Goal: Register for event/course

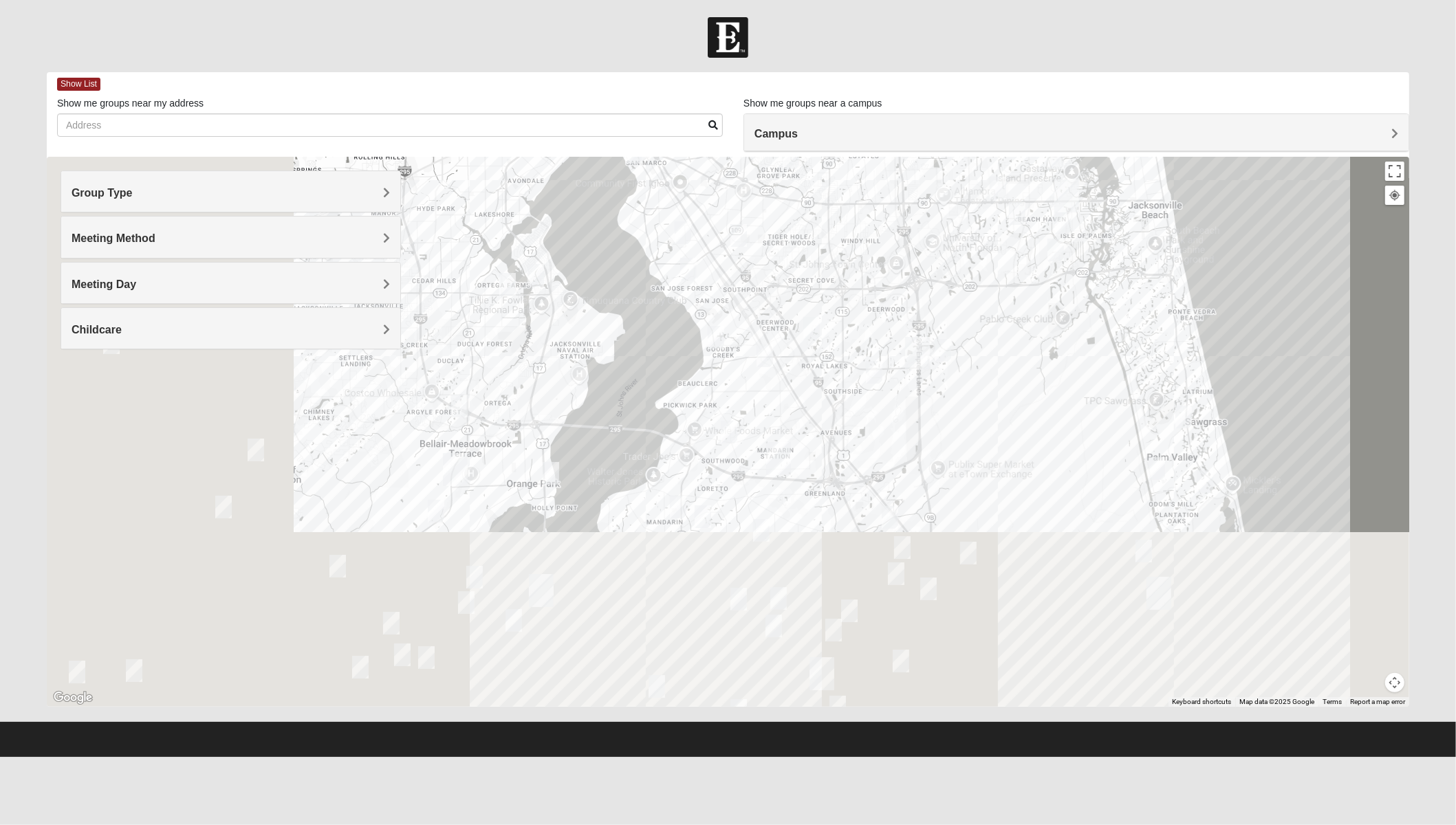
drag, startPoint x: 662, startPoint y: 650, endPoint x: 1005, endPoint y: 416, distance: 415.2
click at [1005, 416] on div at bounding box center [728, 432] width 1362 height 550
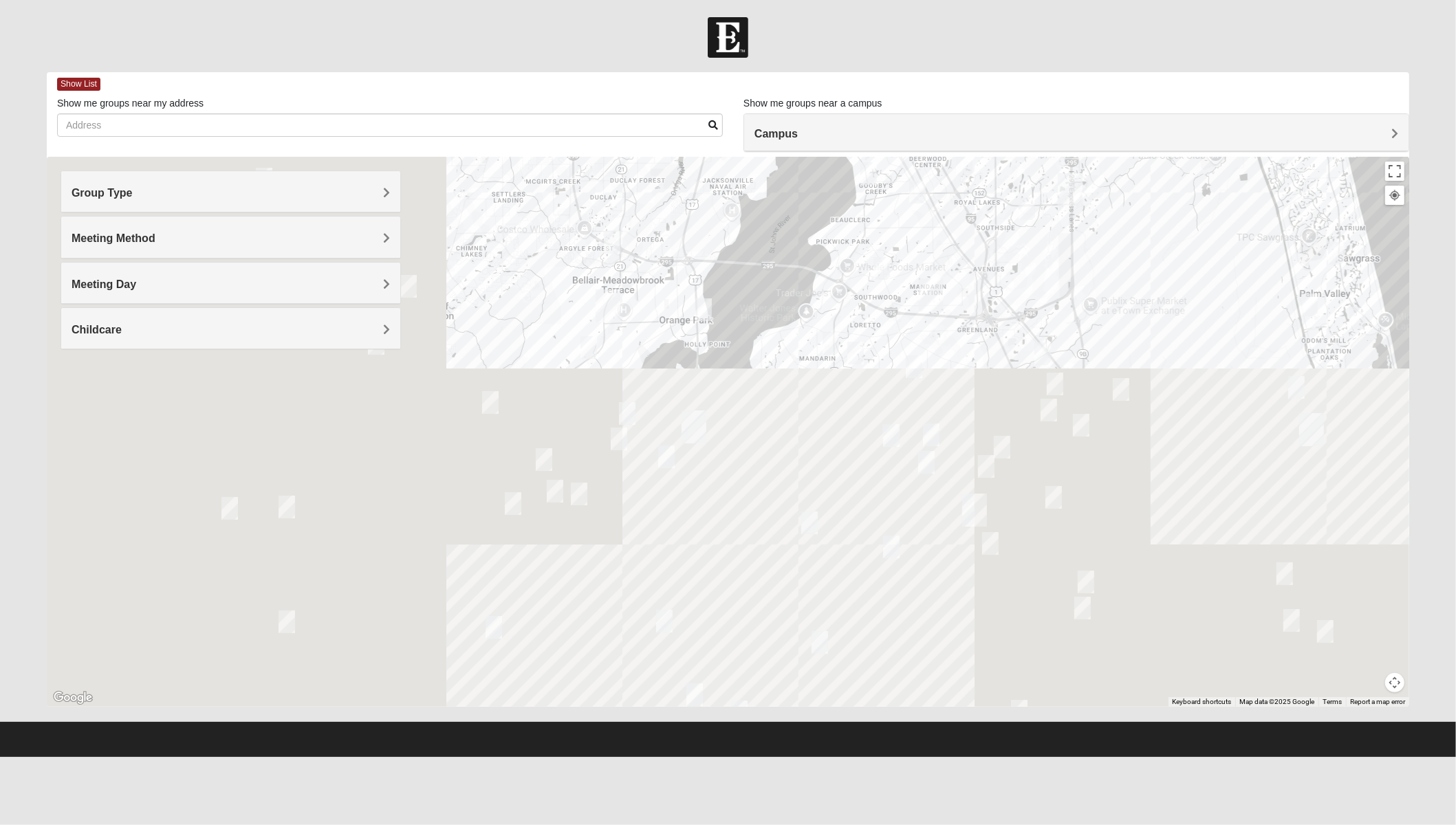
drag, startPoint x: 631, startPoint y: 499, endPoint x: 780, endPoint y: 339, distance: 218.6
click at [780, 339] on div at bounding box center [728, 432] width 1362 height 550
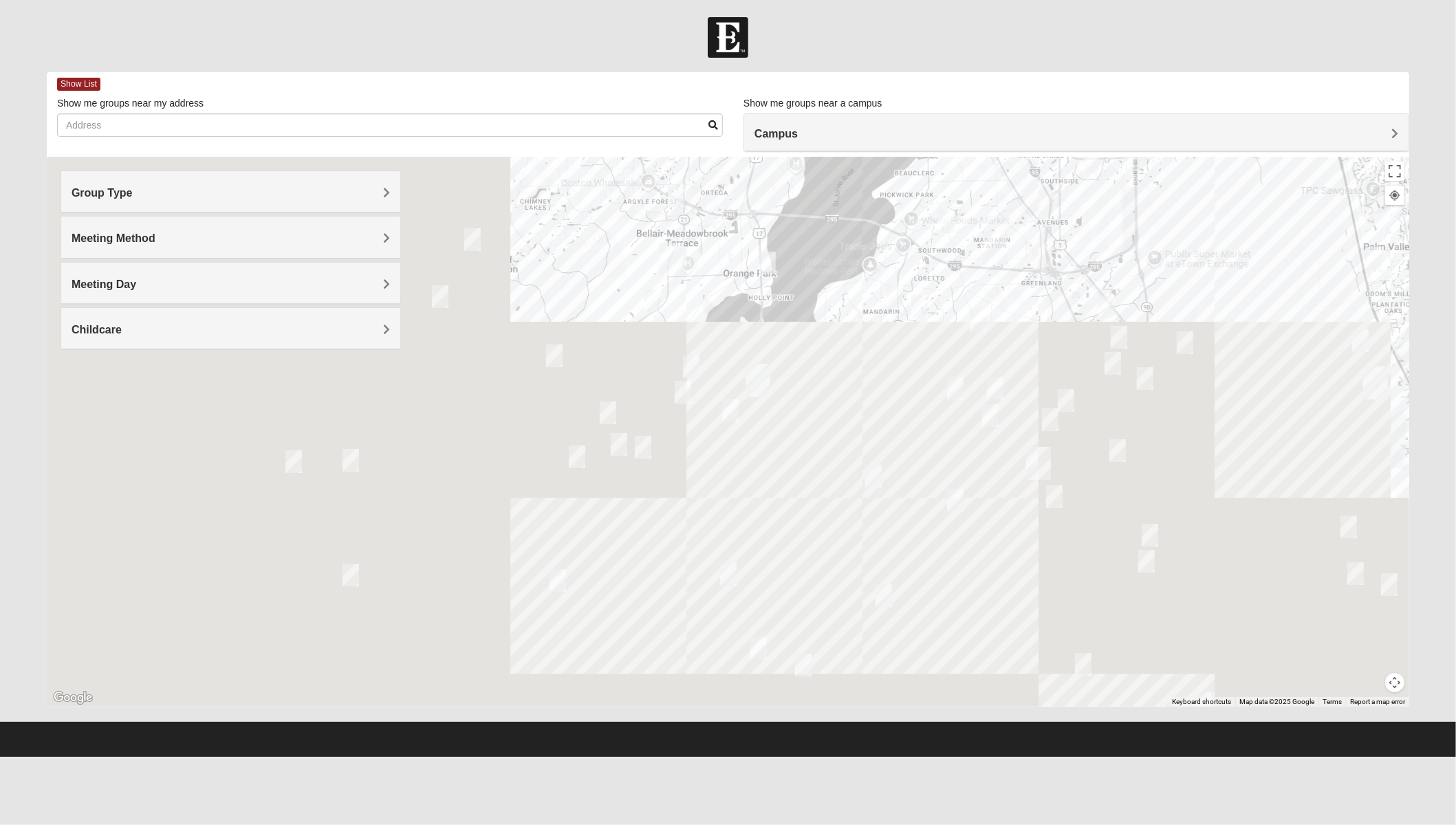
drag, startPoint x: 682, startPoint y: 326, endPoint x: 749, endPoint y: 278, distance: 82.4
click at [749, 278] on div at bounding box center [728, 432] width 1362 height 550
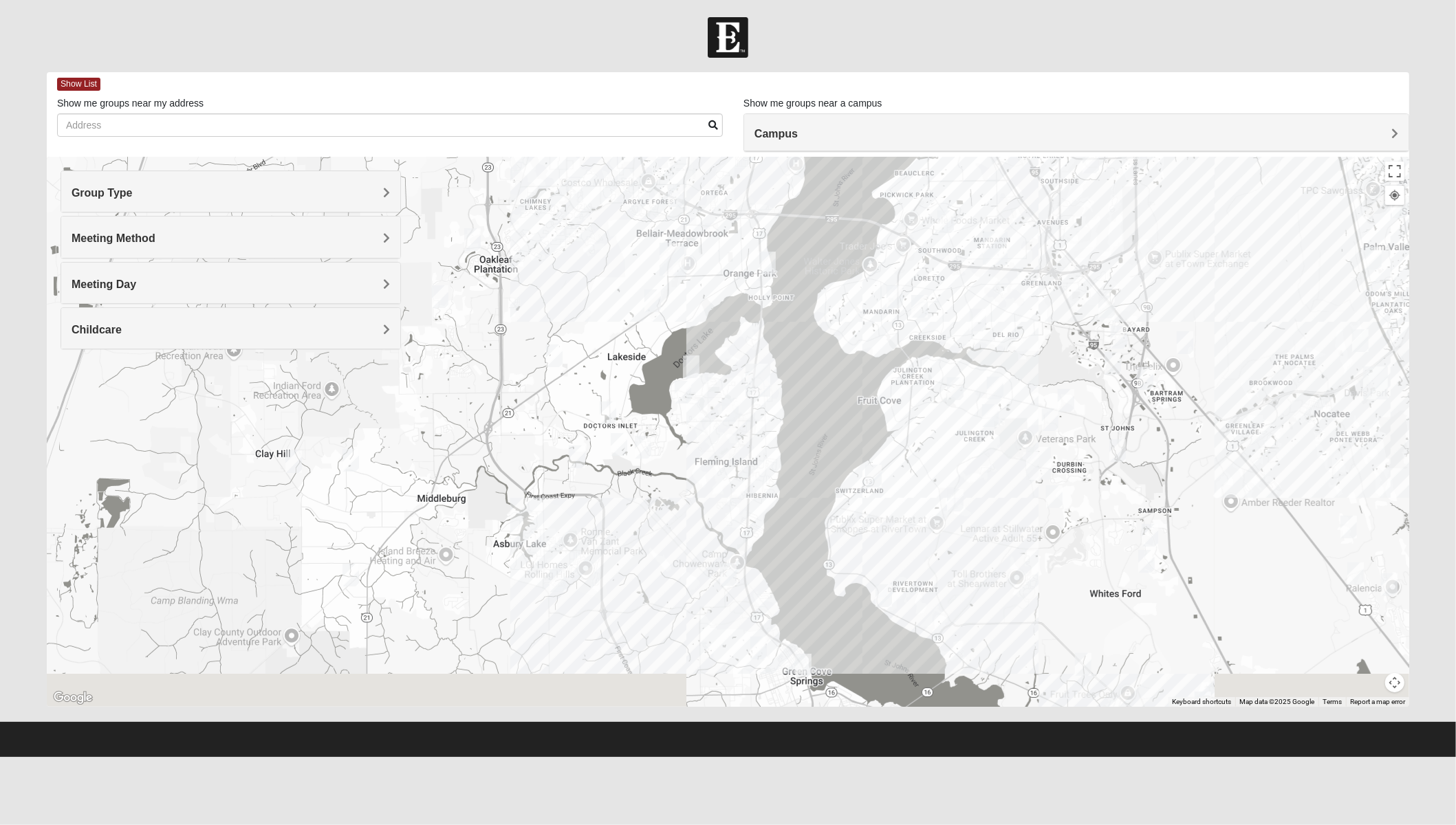
click at [732, 409] on img "Mens Goolsby 32003" at bounding box center [730, 410] width 17 height 23
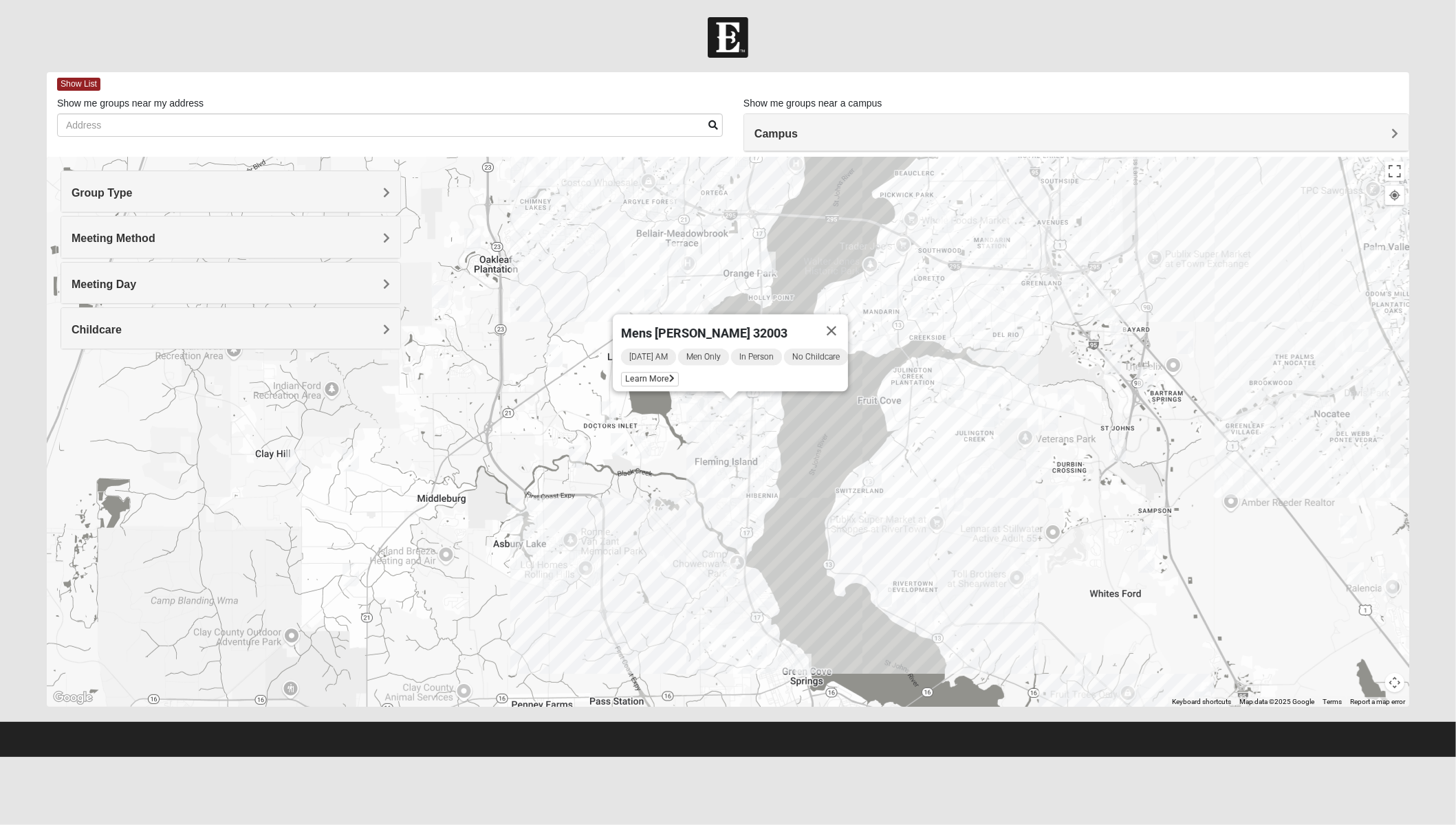
click at [691, 326] on span "Mens [PERSON_NAME] 32003" at bounding box center [703, 333] width 166 height 14
click at [754, 326] on div "Mens [PERSON_NAME] 32003" at bounding box center [717, 330] width 194 height 33
click at [669, 376] on icon at bounding box center [671, 379] width 6 height 8
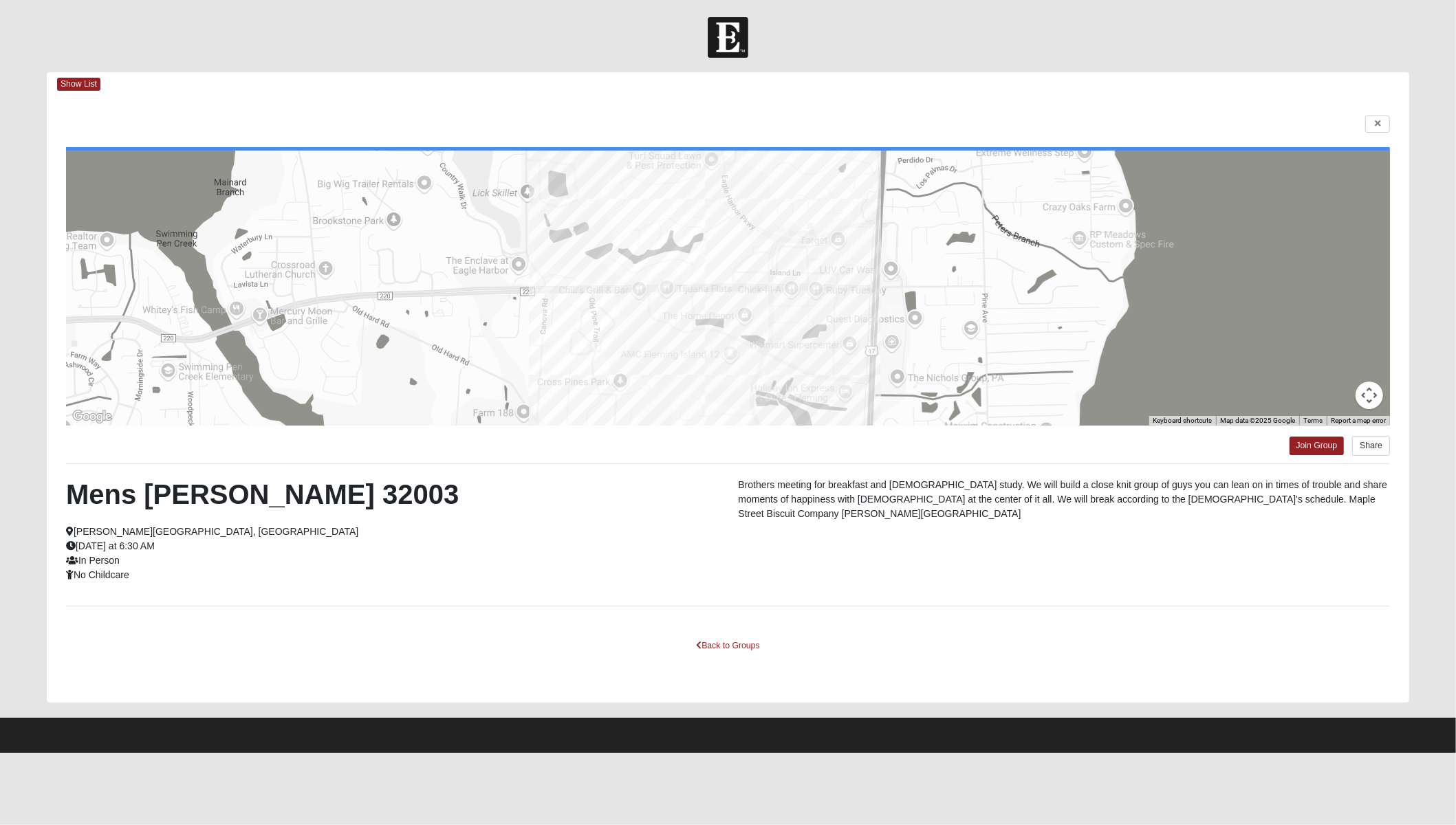
click at [746, 297] on div at bounding box center [728, 288] width 1323 height 275
click at [719, 645] on link "Back to Groups" at bounding box center [727, 646] width 81 height 22
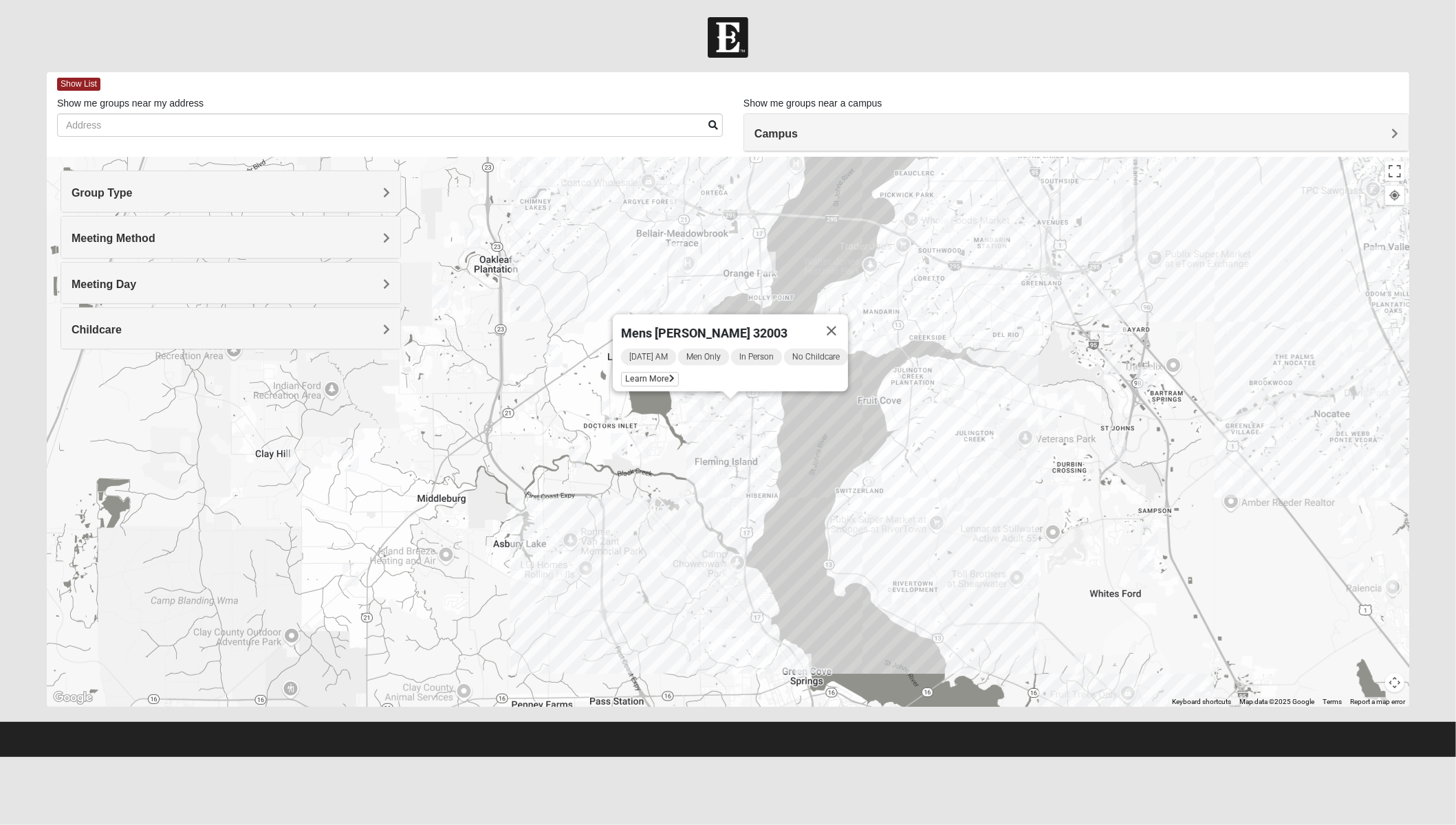
click at [620, 445] on img "Mixed Atwood 32068" at bounding box center [619, 445] width 17 height 23
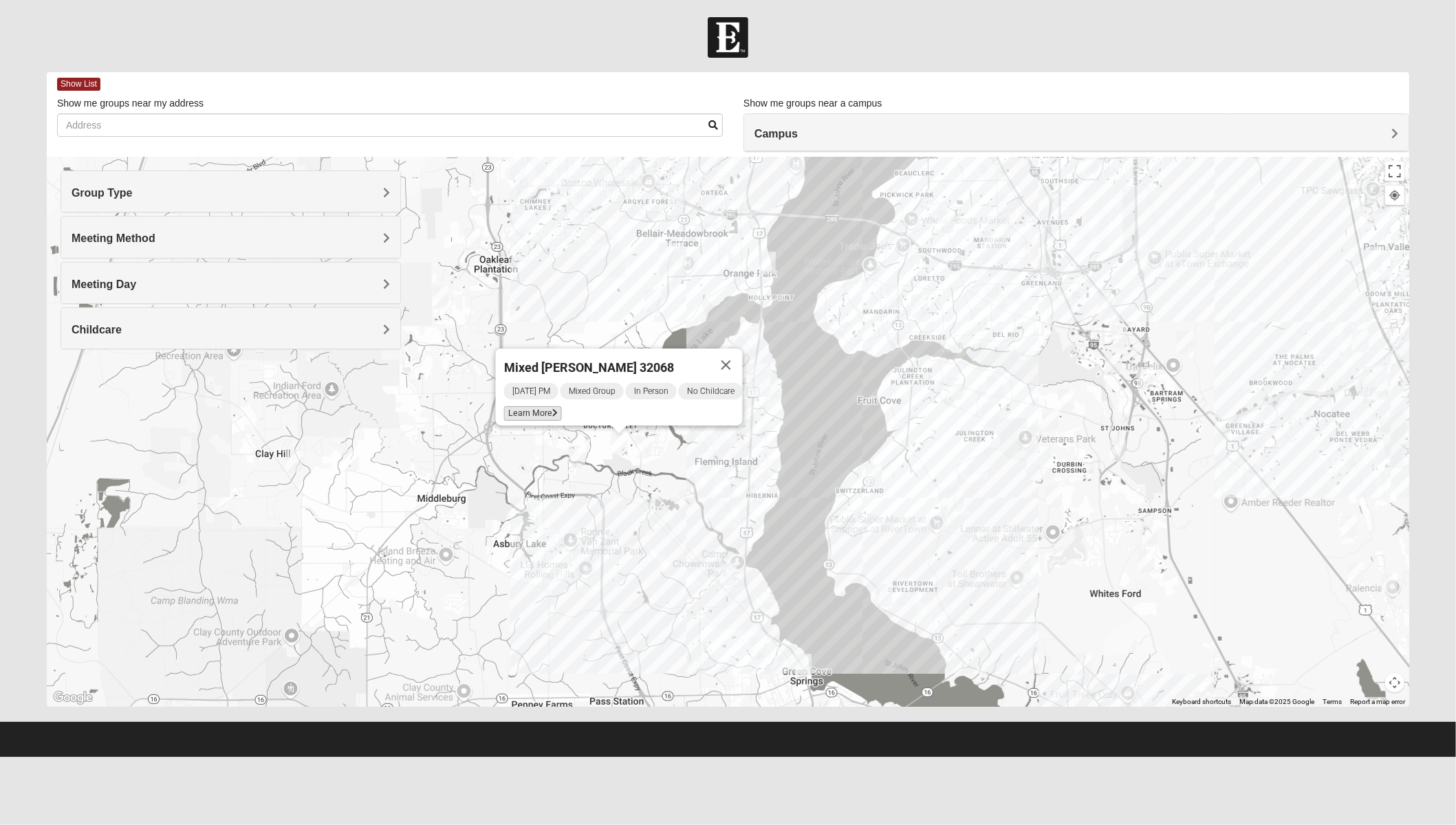
click at [541, 406] on span "Learn More" at bounding box center [533, 413] width 58 height 14
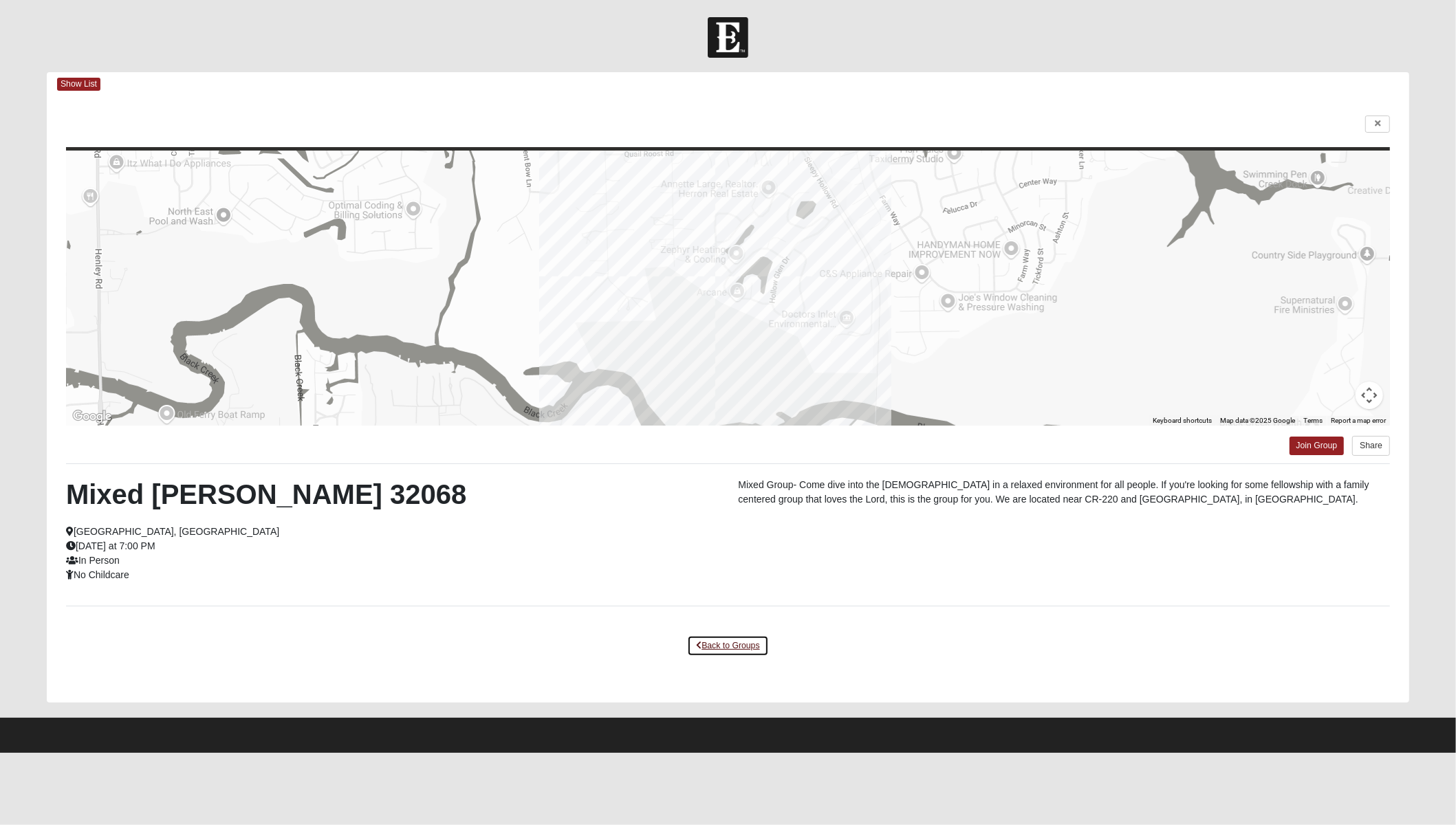
click at [742, 644] on link "Back to Groups" at bounding box center [727, 646] width 81 height 22
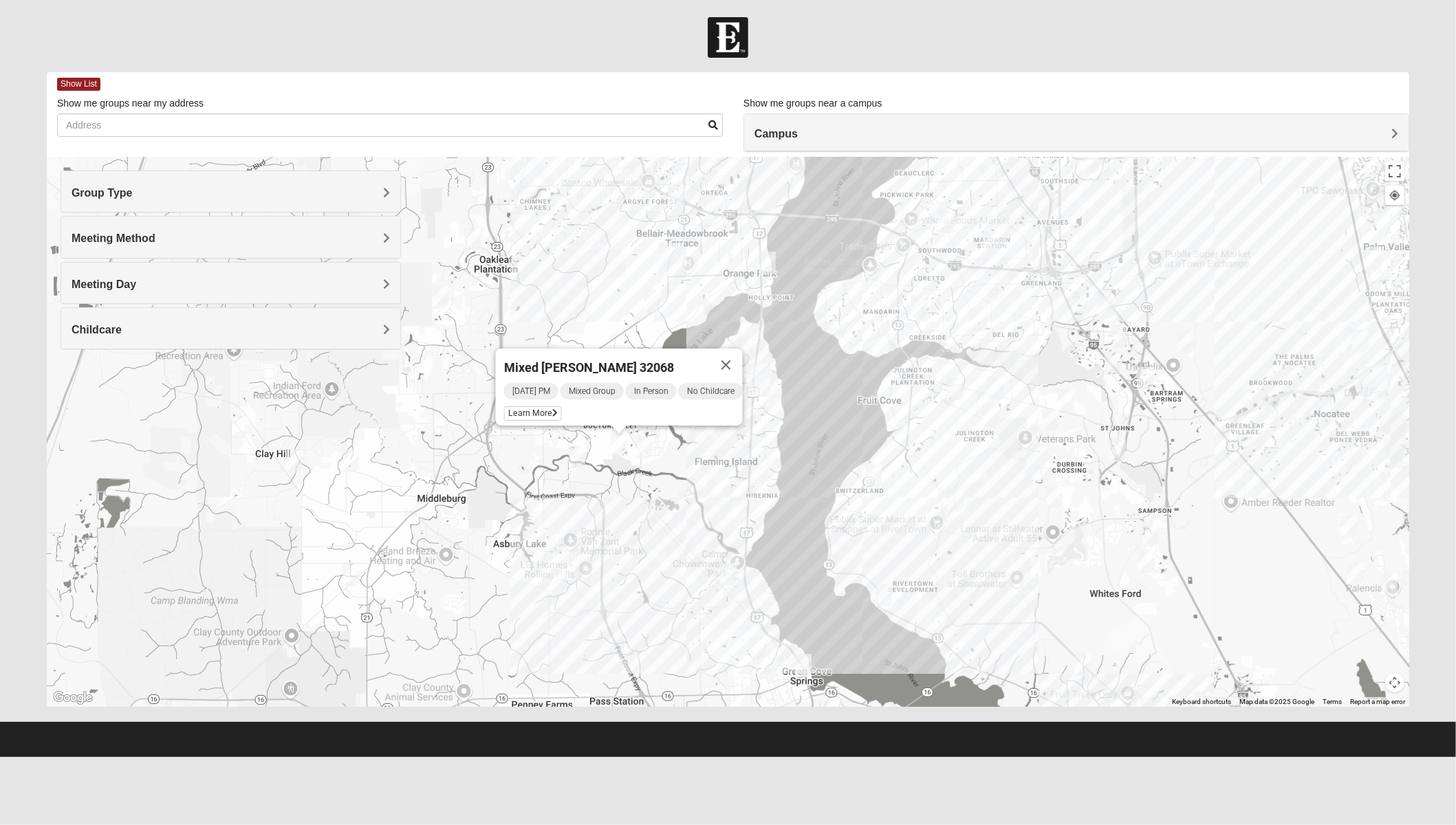
click at [580, 458] on img "Mixed Widergren 32043" at bounding box center [576, 457] width 17 height 23
click at [691, 371] on button "Close" at bounding box center [683, 377] width 33 height 33
click at [691, 368] on img "1825 Mixed Suggs 32068" at bounding box center [691, 367] width 17 height 23
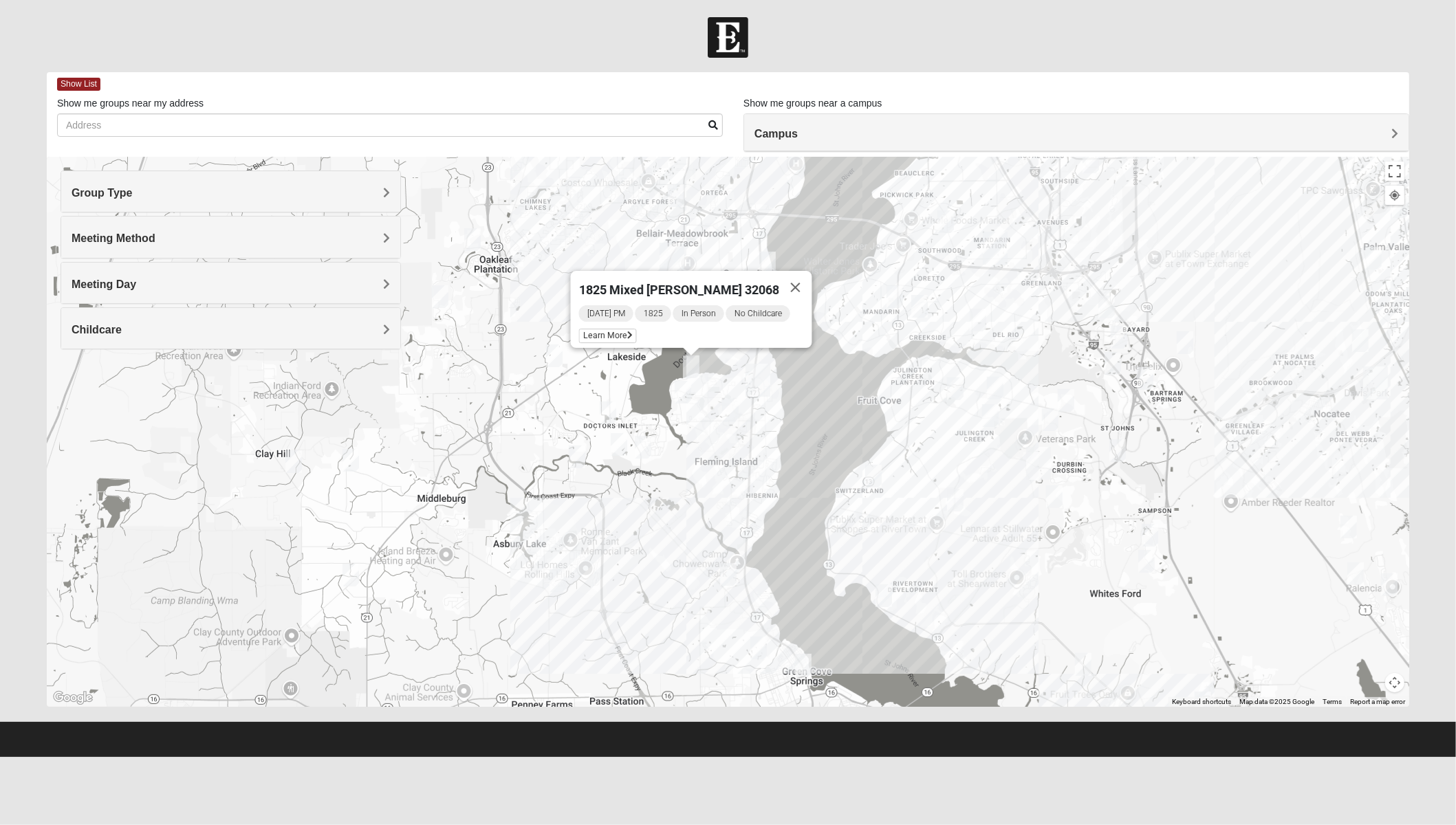
click at [703, 399] on div "1825 Mixed [PERSON_NAME] 32068 [DATE] PM 1825 In Person No Childcare Learn More" at bounding box center [728, 432] width 1362 height 550
click at [686, 393] on img "Mixed Sims 32003" at bounding box center [683, 392] width 17 height 23
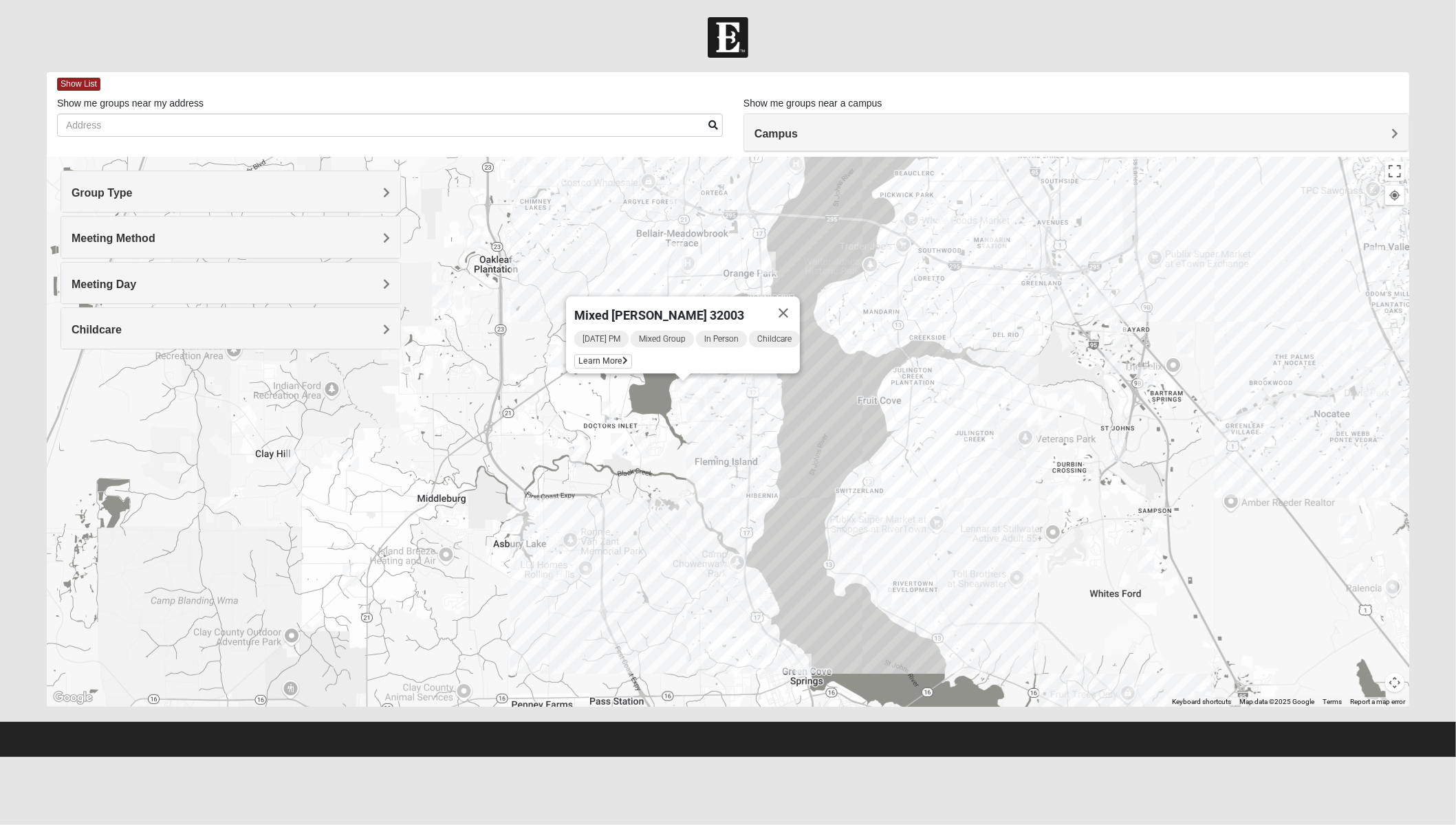
click at [662, 420] on div "Mixed [PERSON_NAME] 32003 [DATE] PM Mixed Group In Person Childcare Learn More" at bounding box center [728, 432] width 1362 height 550
click at [611, 416] on img "Mens Michael Serig 32068" at bounding box center [608, 412] width 17 height 23
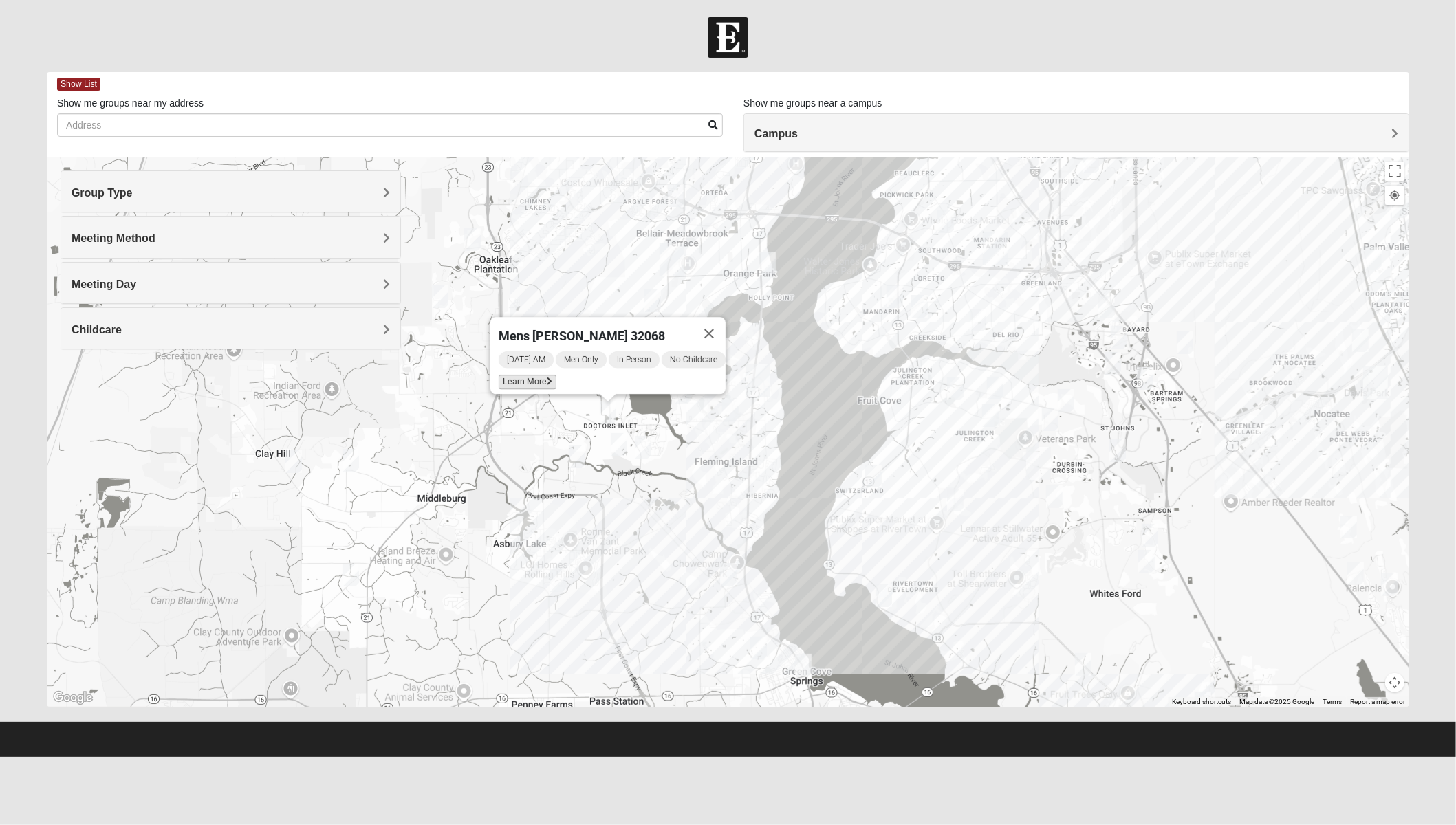
click at [547, 378] on icon at bounding box center [549, 382] width 6 height 8
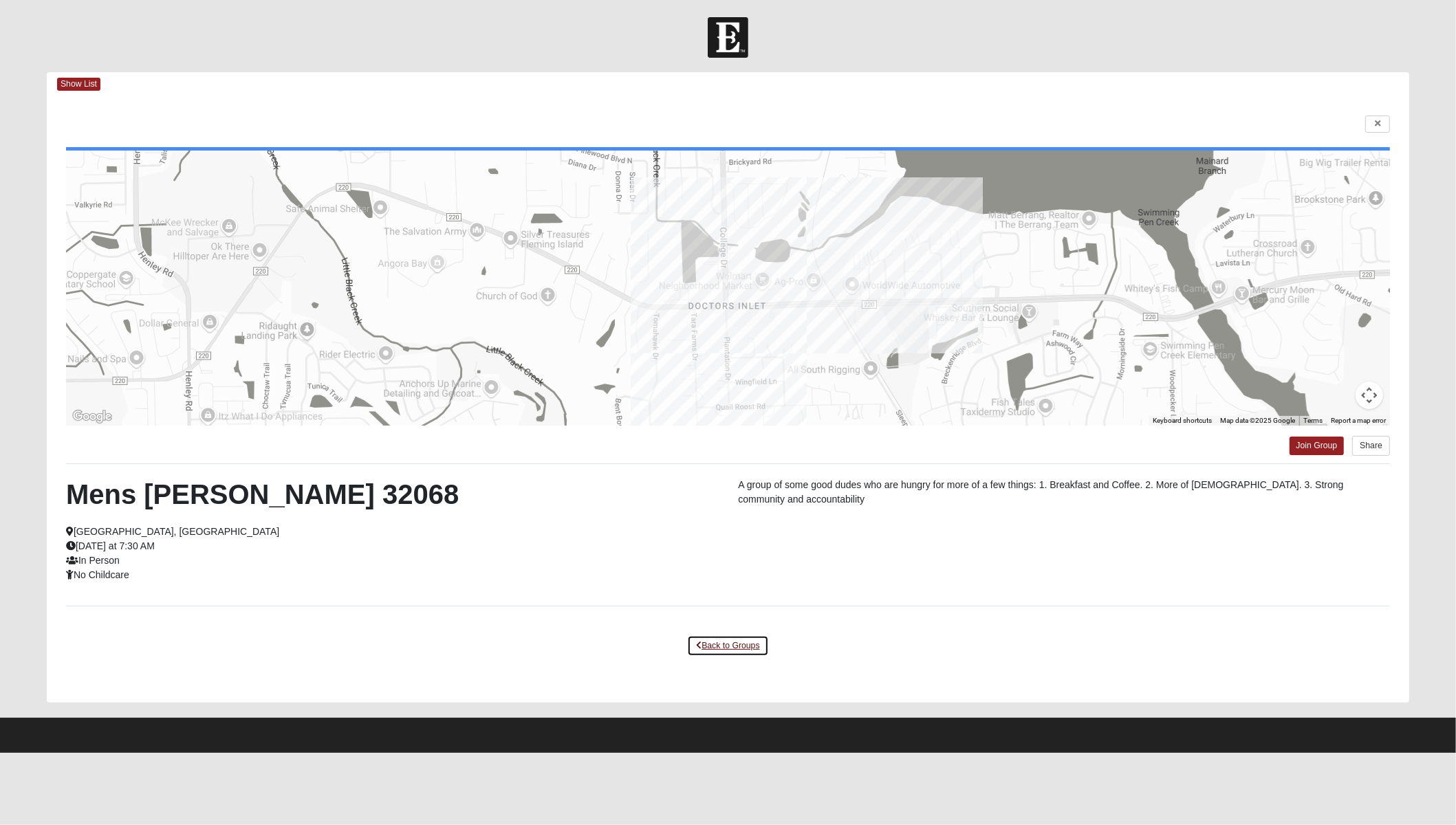
click at [753, 647] on link "Back to Groups" at bounding box center [727, 646] width 81 height 22
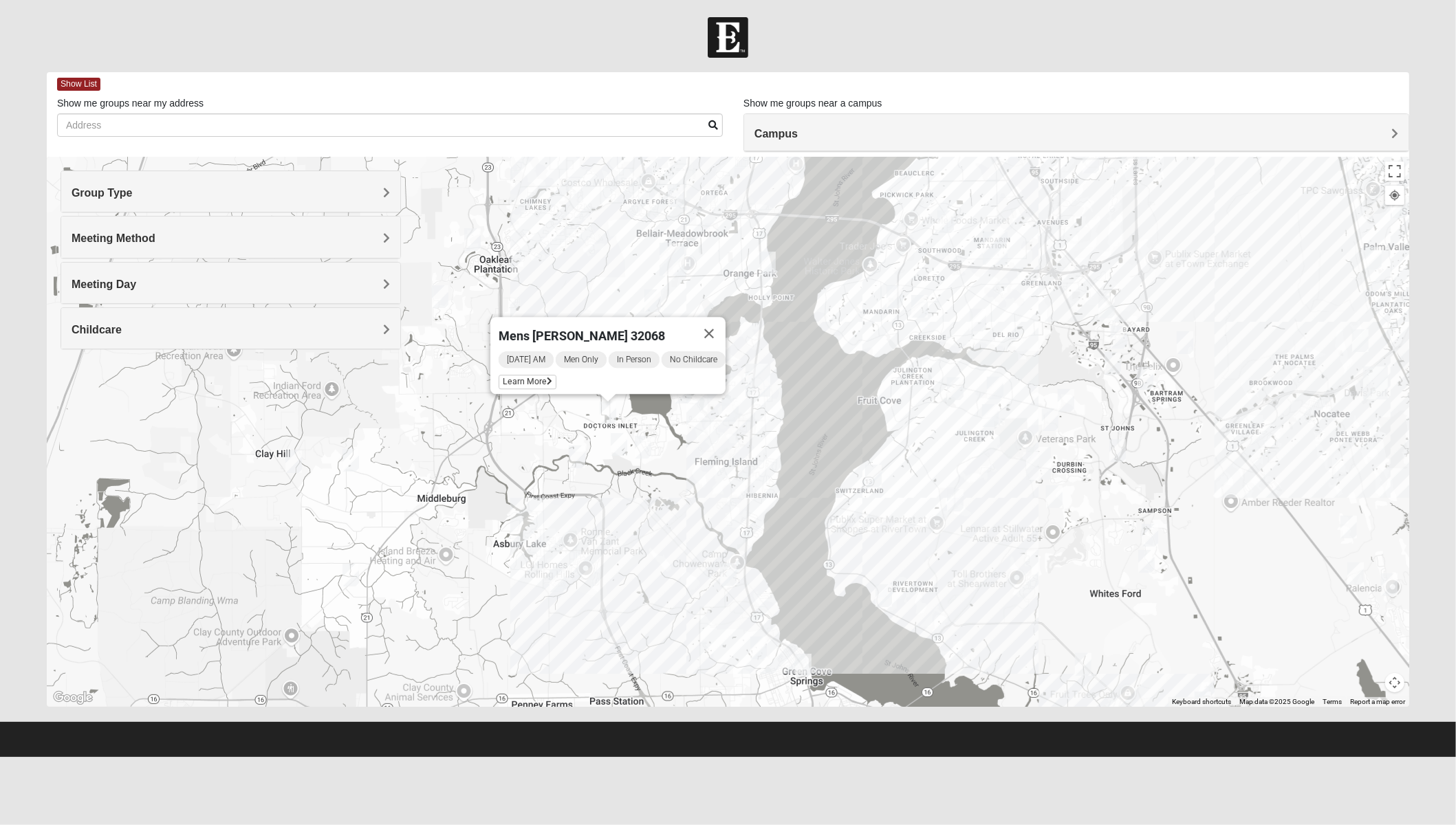
click at [765, 342] on div "Mens [PERSON_NAME] 32068 [DATE] AM Men Only In Person No Childcare Learn More" at bounding box center [728, 432] width 1362 height 550
click at [721, 326] on button "Close" at bounding box center [708, 333] width 33 height 33
click at [733, 411] on img "Mens Goolsby 32003" at bounding box center [730, 410] width 17 height 23
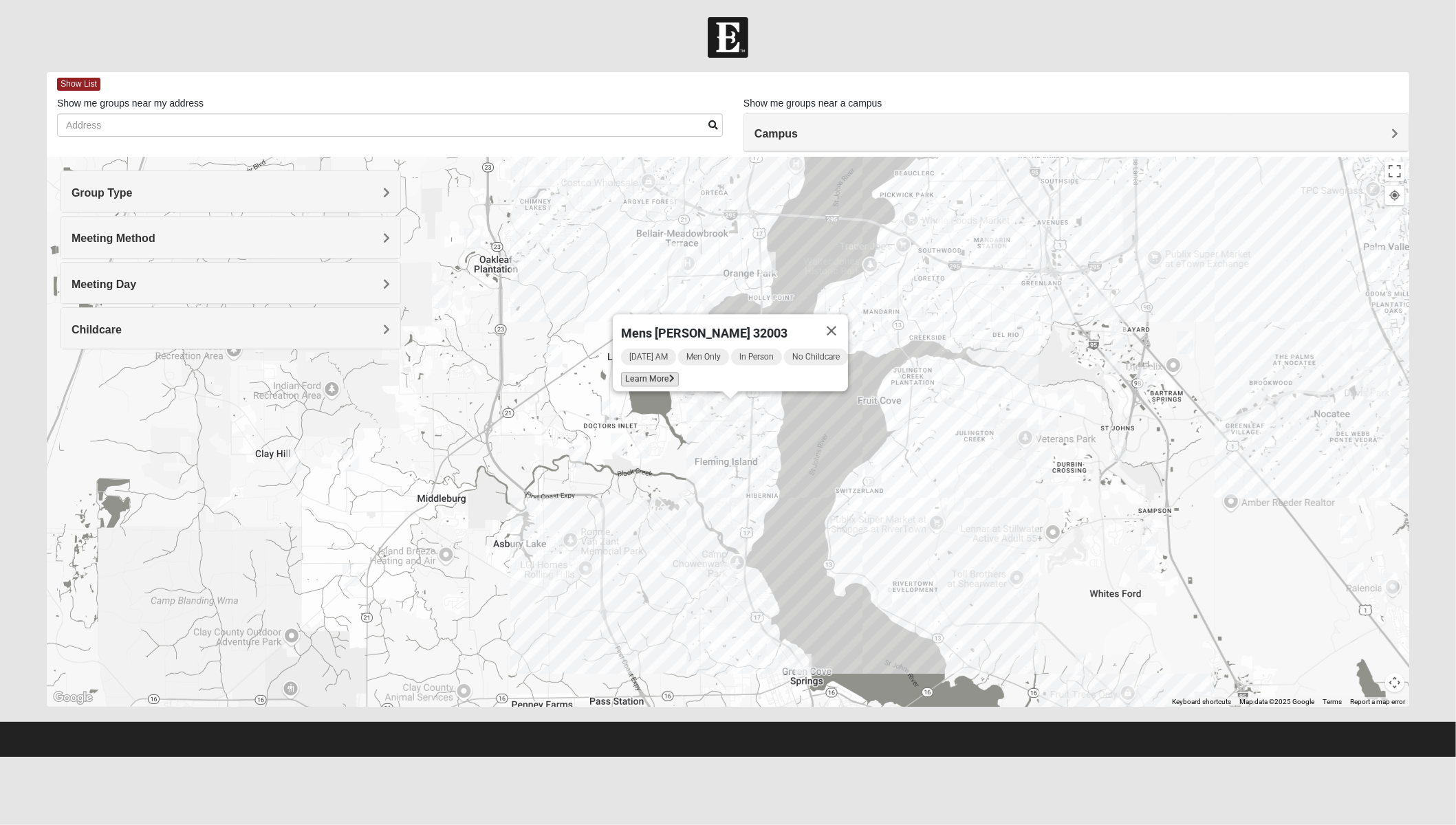
click at [657, 373] on span "Learn More" at bounding box center [650, 380] width 58 height 14
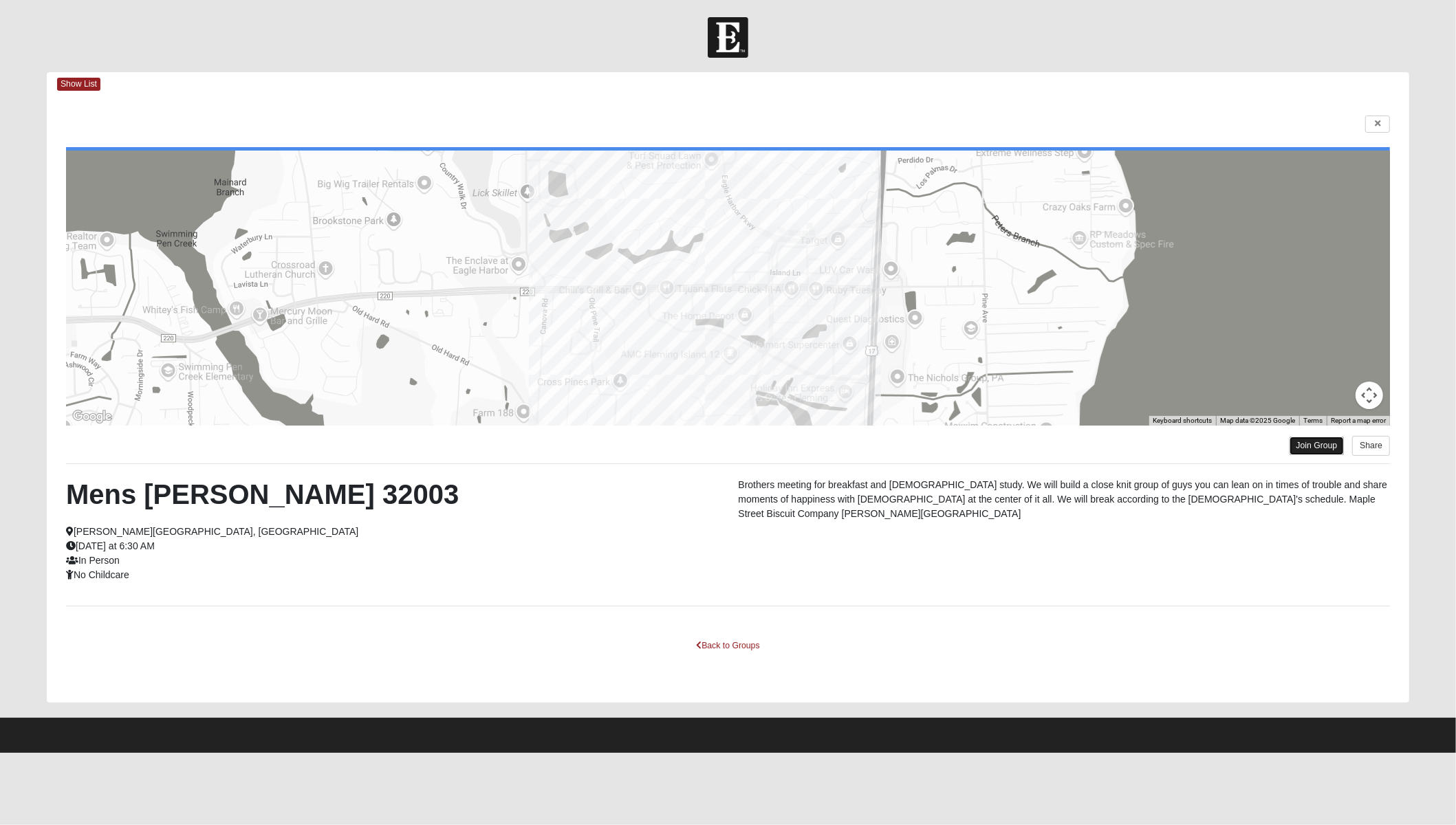
click at [1304, 445] on link "Join Group" at bounding box center [1317, 445] width 55 height 18
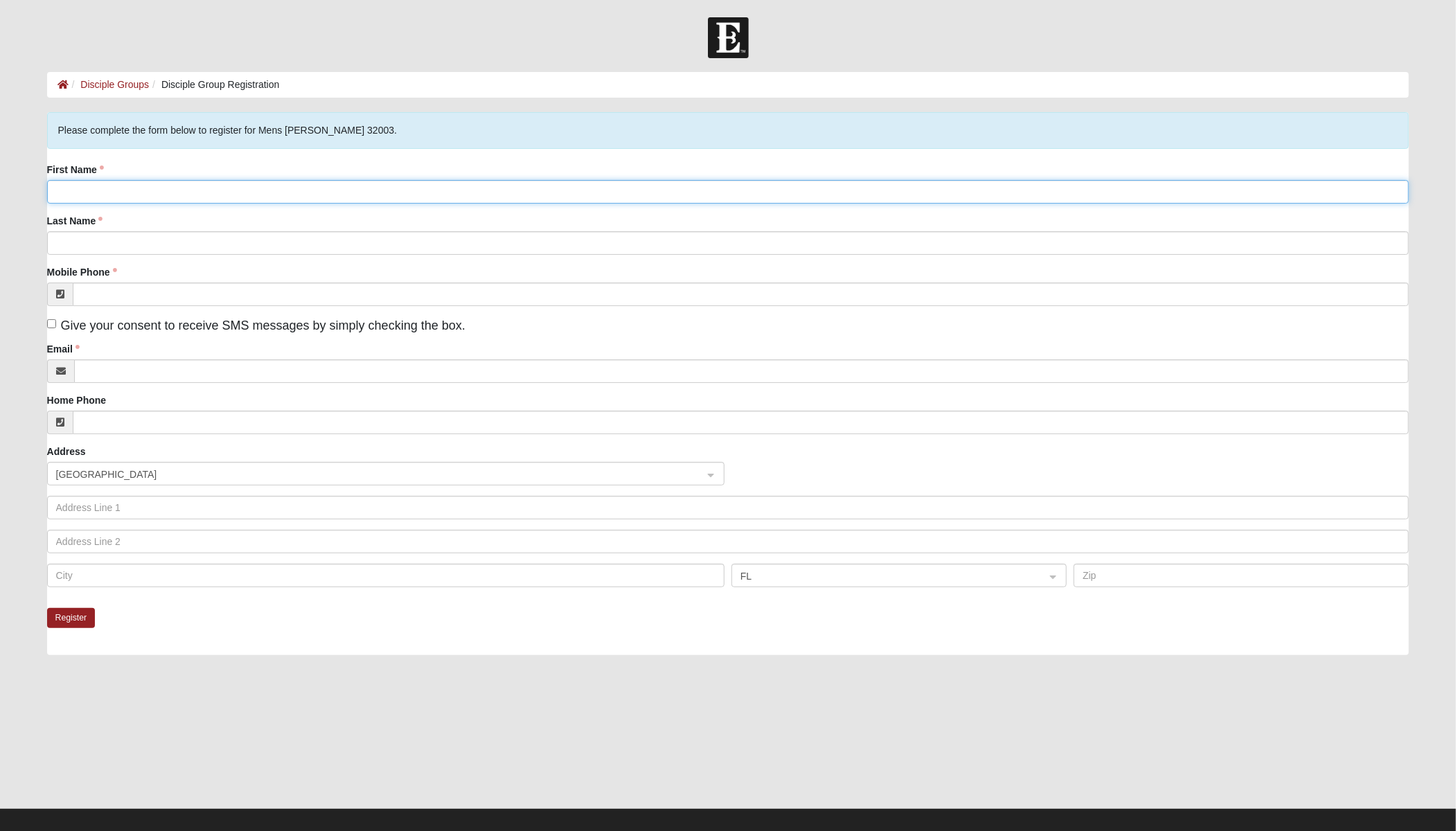
click at [143, 189] on input "First Name" at bounding box center [728, 191] width 1362 height 23
type input "[PERSON_NAME]"
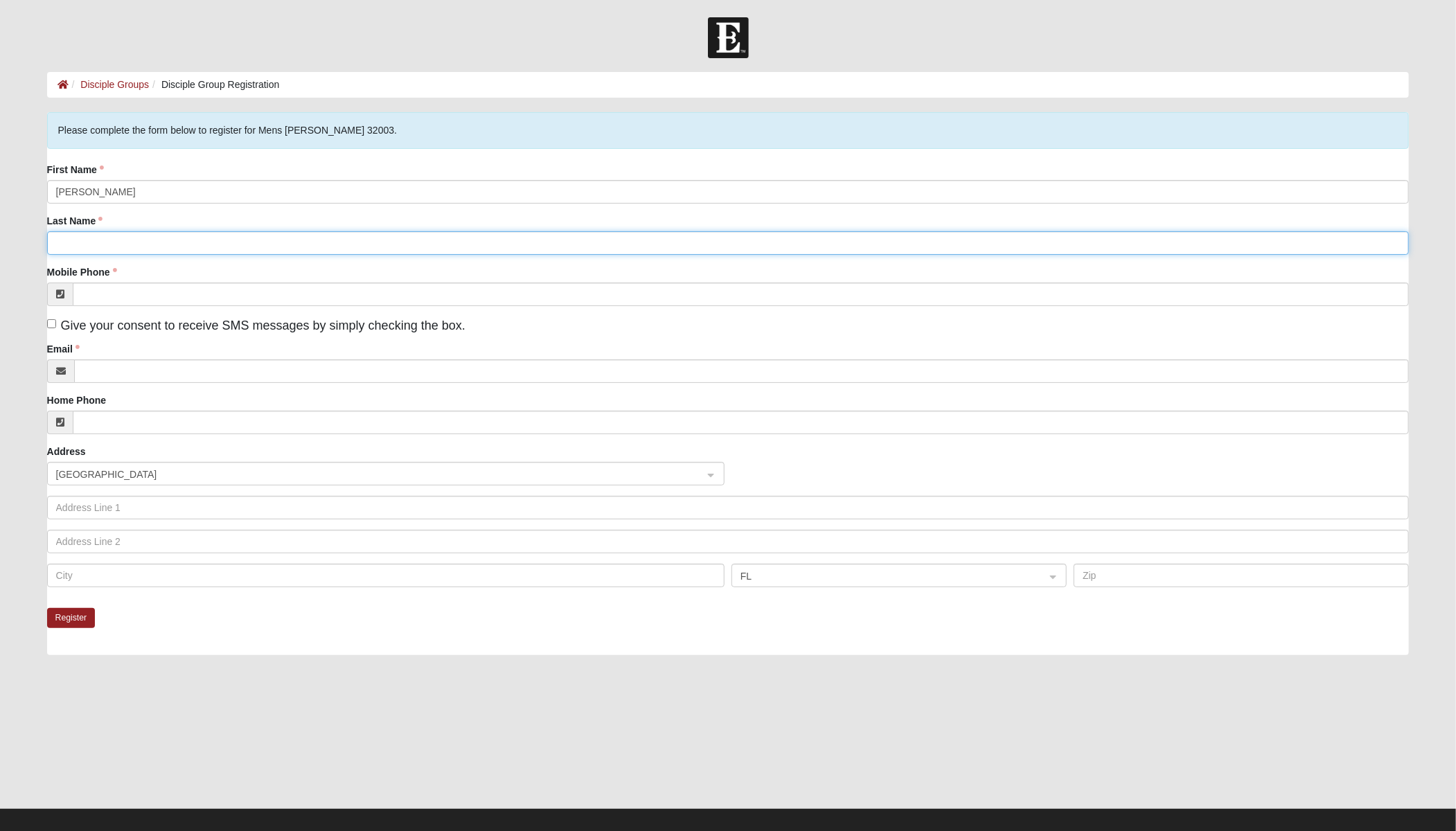
type input "VALLENCOURT"
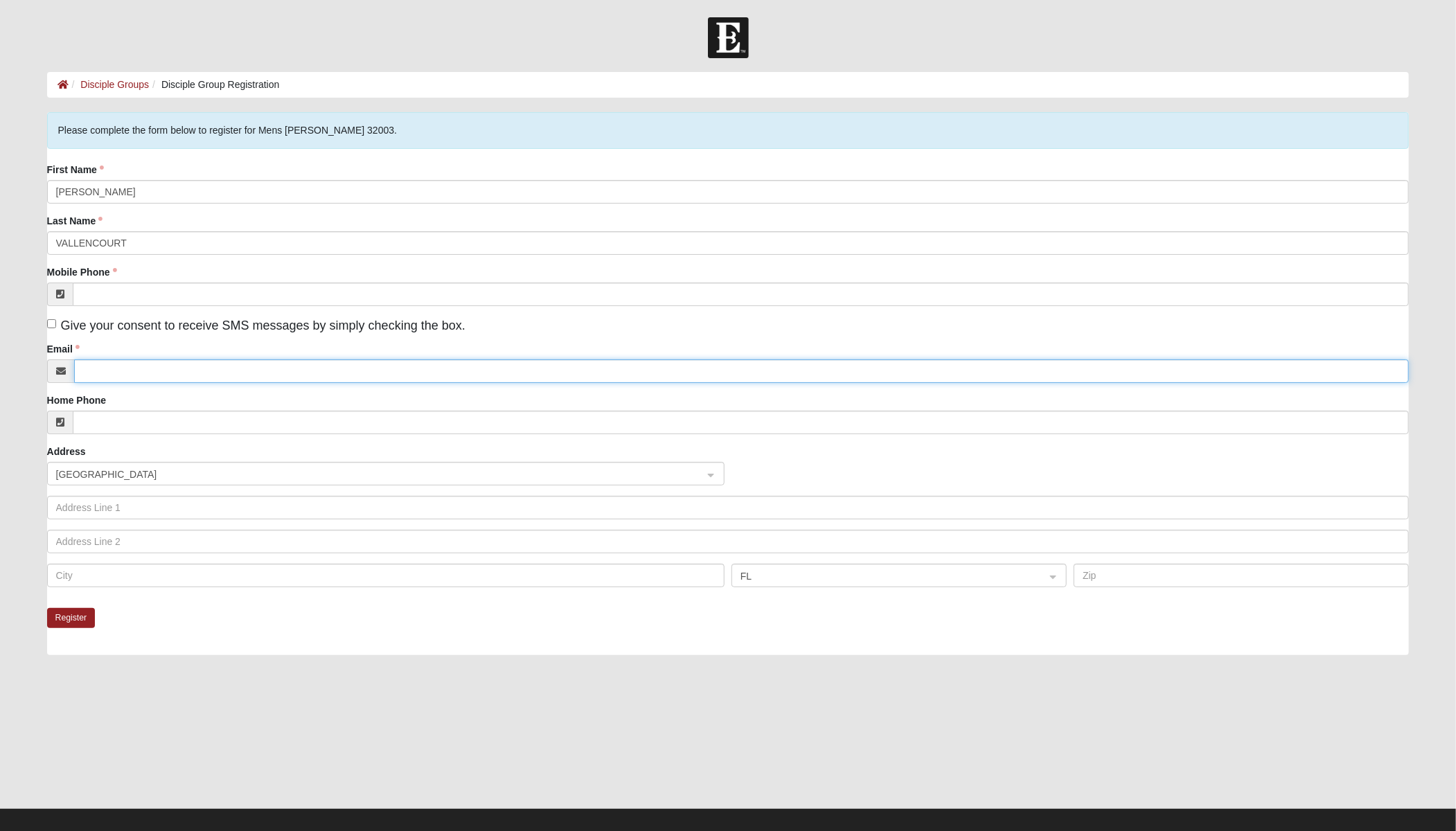
type input "David@vallencourtinc.com"
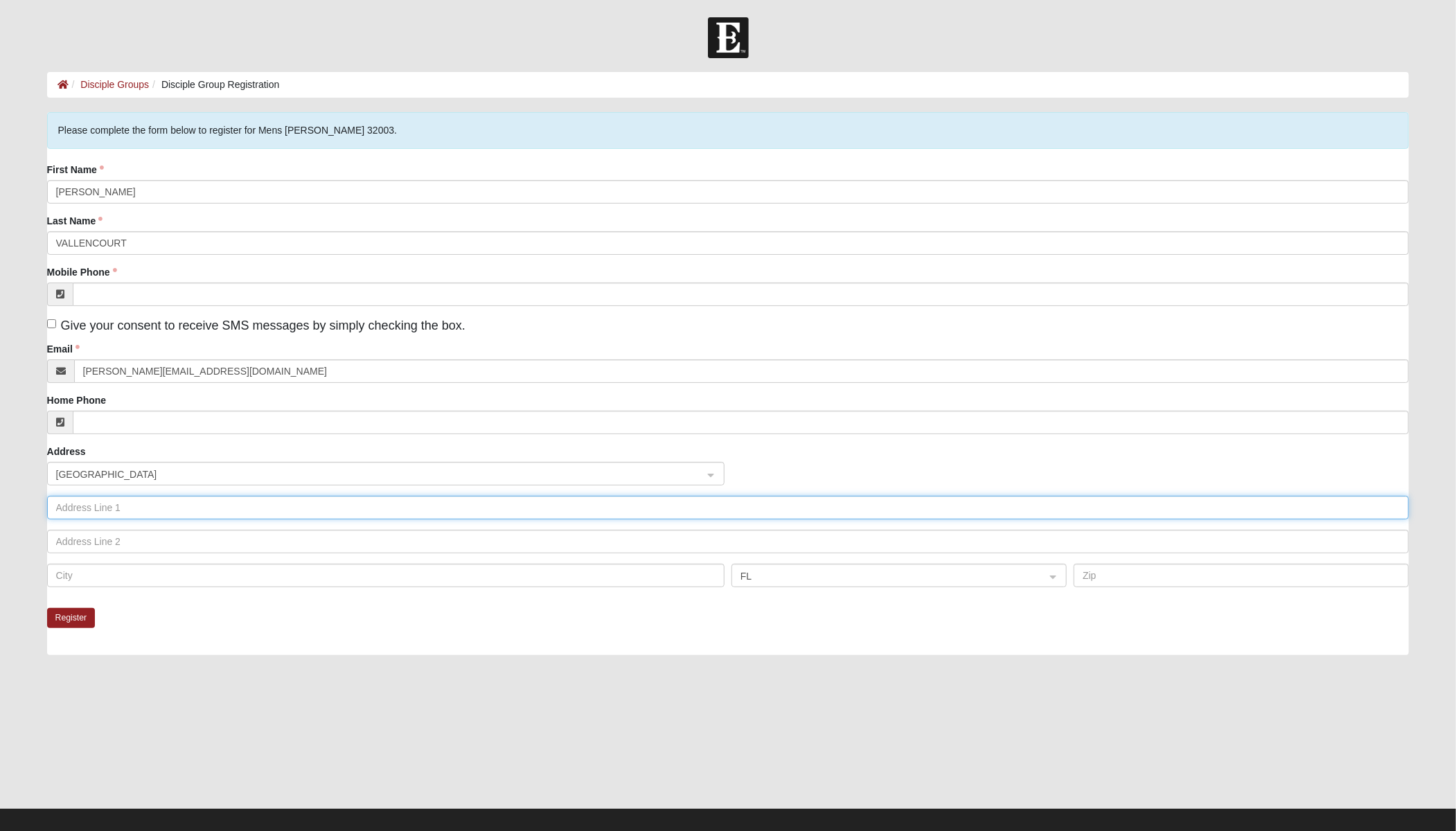
type input "1555 KINGSLEY AVE SUITE 302"
type input "ORANGE PARK"
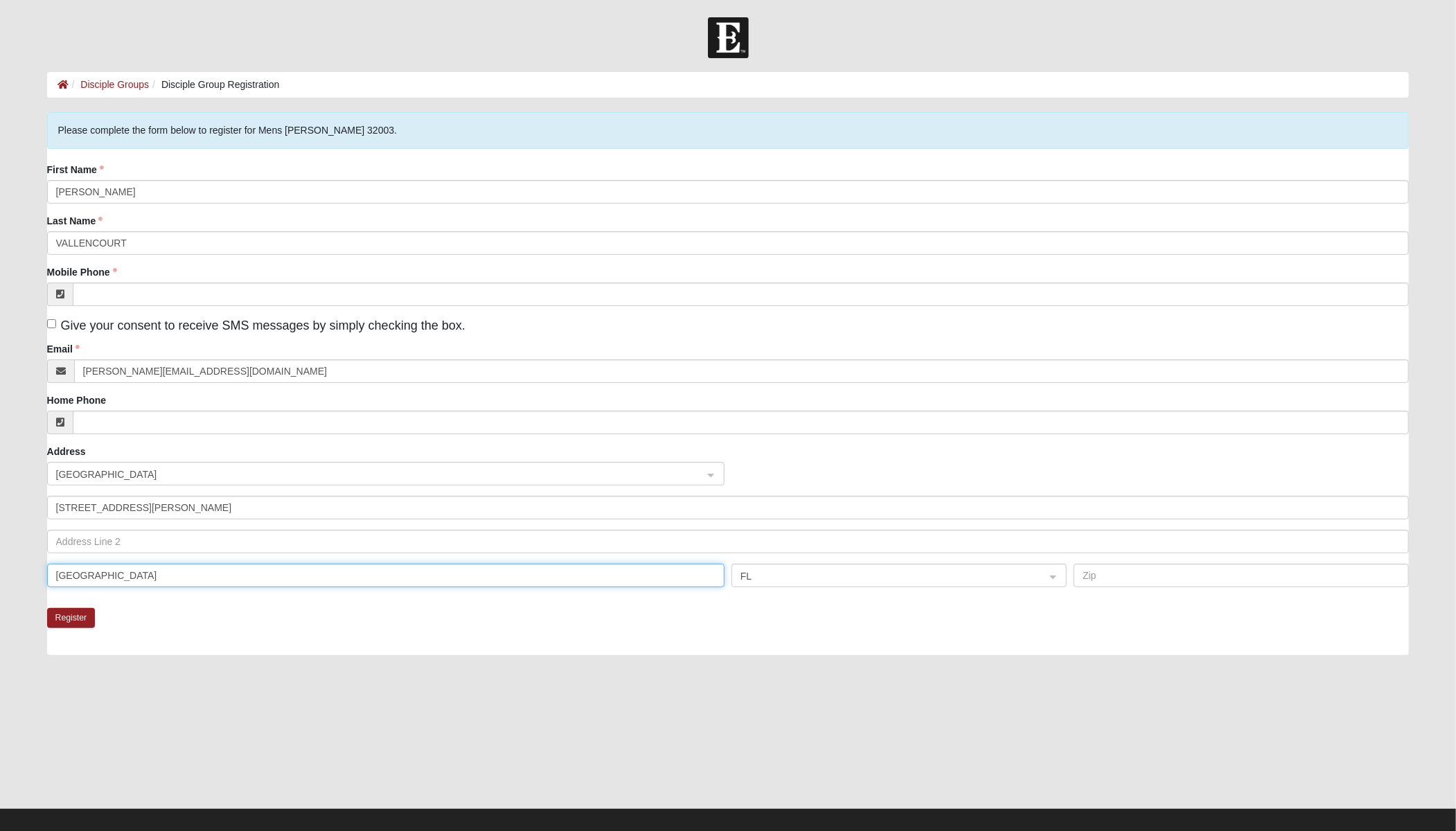
type input "32073"
click at [52, 324] on input "Give your consent to receive SMS messages by simply checking the box." at bounding box center [51, 323] width 9 height 9
checkbox input "true"
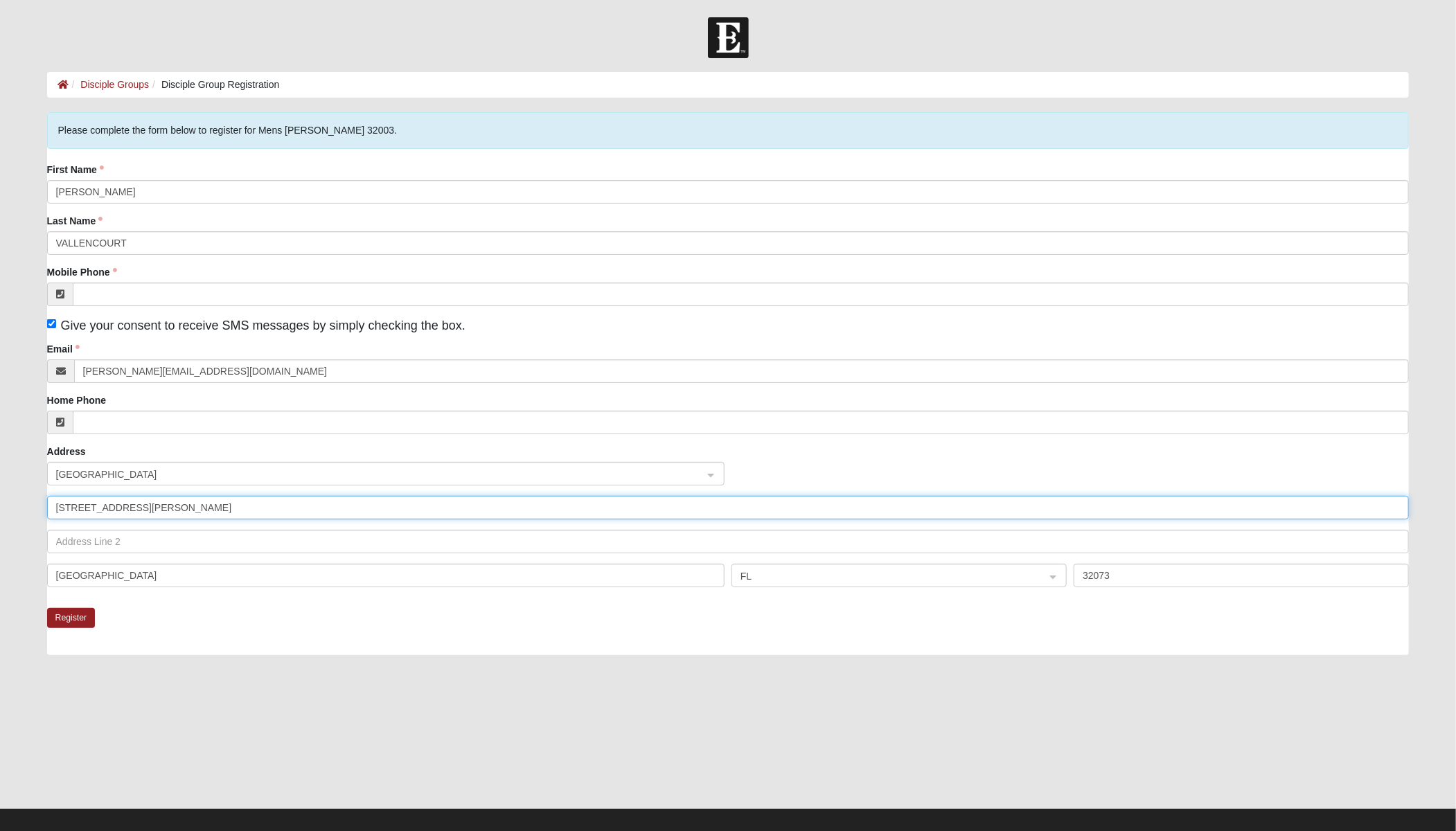
click at [181, 505] on input "1555 KINGSLEY AVE SUITE 302" at bounding box center [728, 507] width 1362 height 23
drag, startPoint x: 210, startPoint y: 507, endPoint x: 11, endPoint y: 488, distance: 199.9
click at [11, 488] on form "Log In Disciple Group Registration Disciple Groups Disciple Group Registration …" at bounding box center [728, 430] width 1456 height 827
type input "1631 Seton Family Walk"
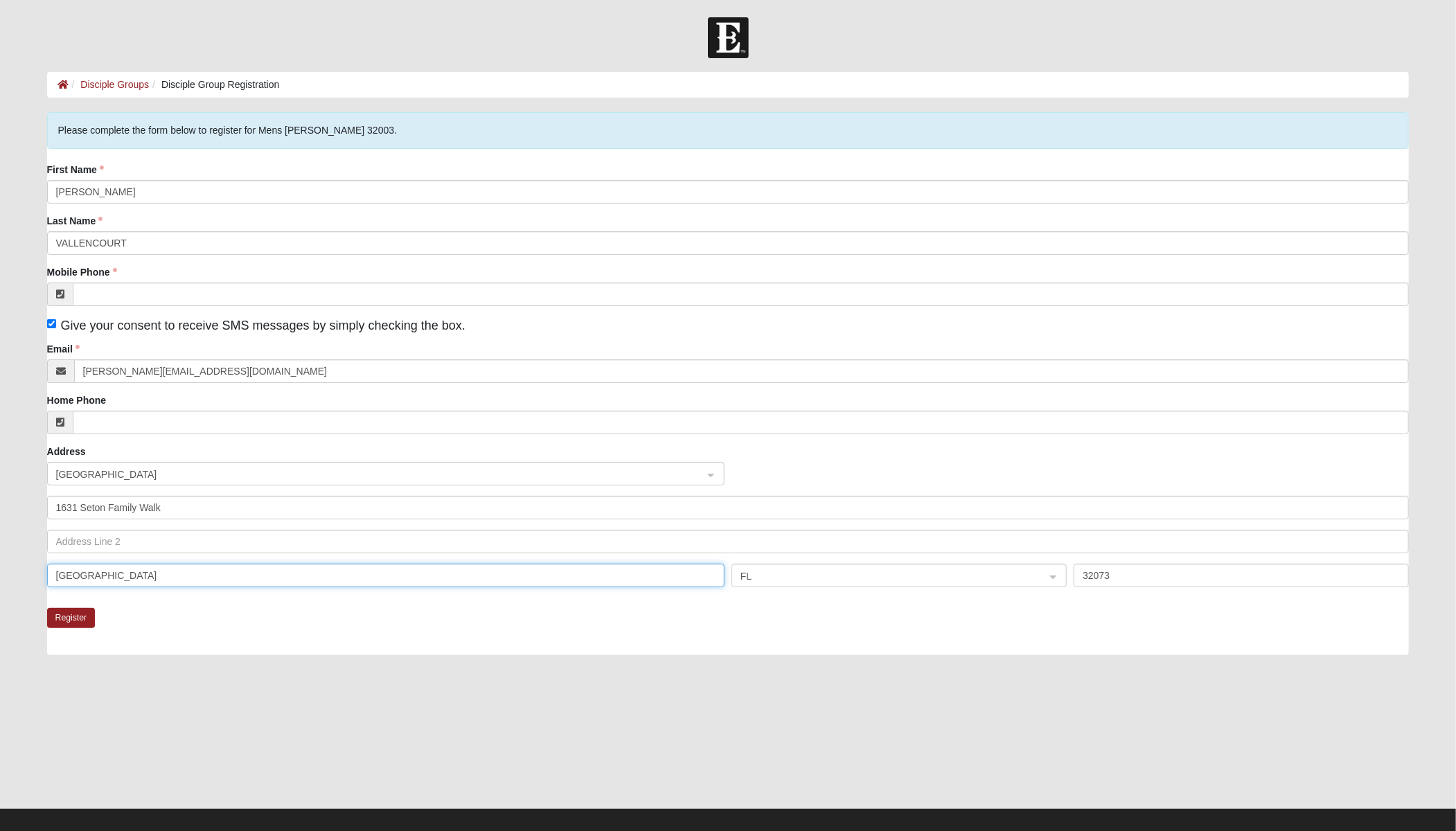
click at [291, 583] on input "ORANGE PARK" at bounding box center [385, 575] width 677 height 23
type input "[PERSON_NAME][GEOGRAPHIC_DATA]"
click at [1181, 569] on input "32073" at bounding box center [1241, 575] width 335 height 23
type input "32003"
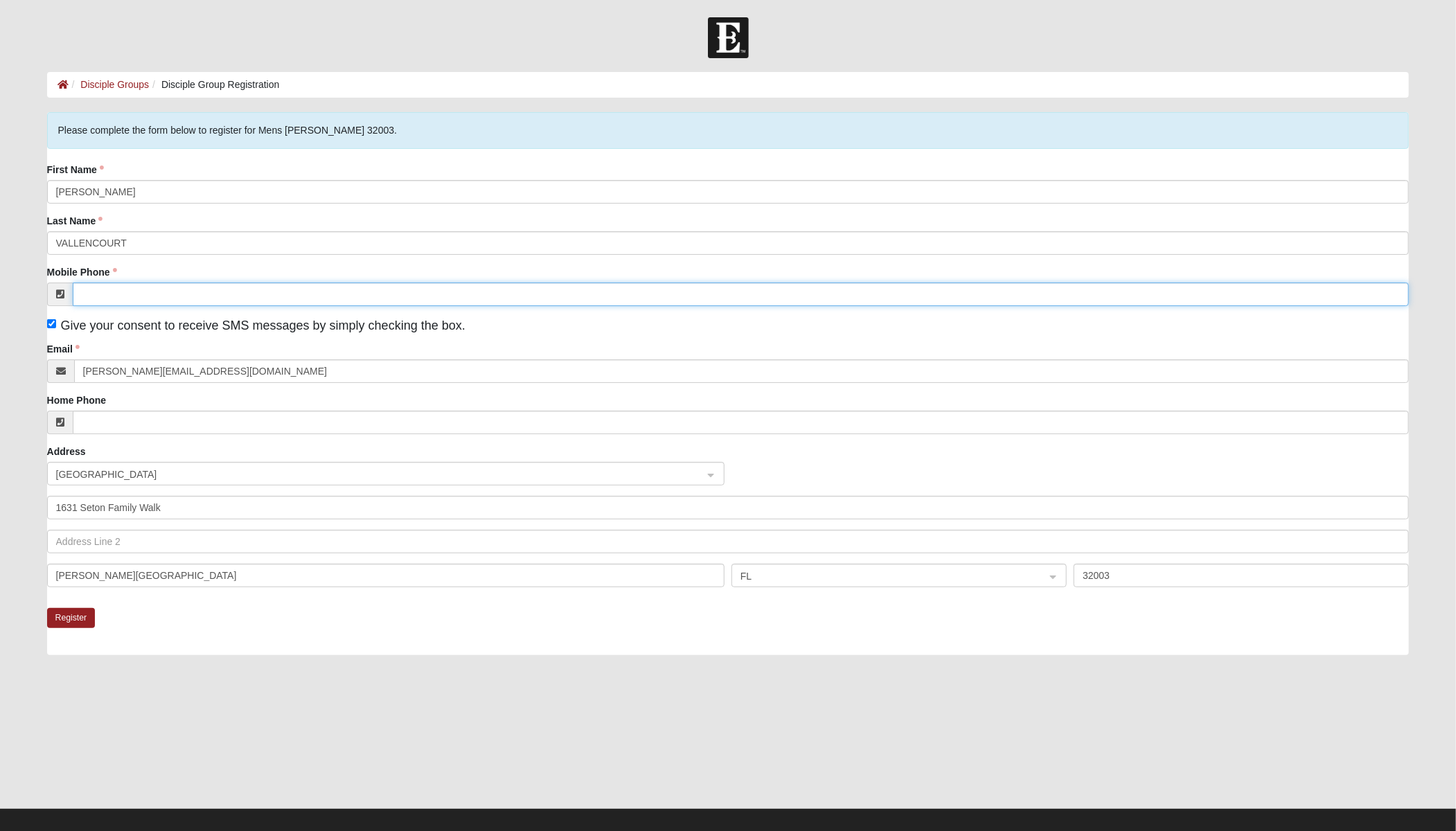
click at [110, 290] on input "Mobile Phone" at bounding box center [741, 294] width 1337 height 23
type input "(904) 237-2752"
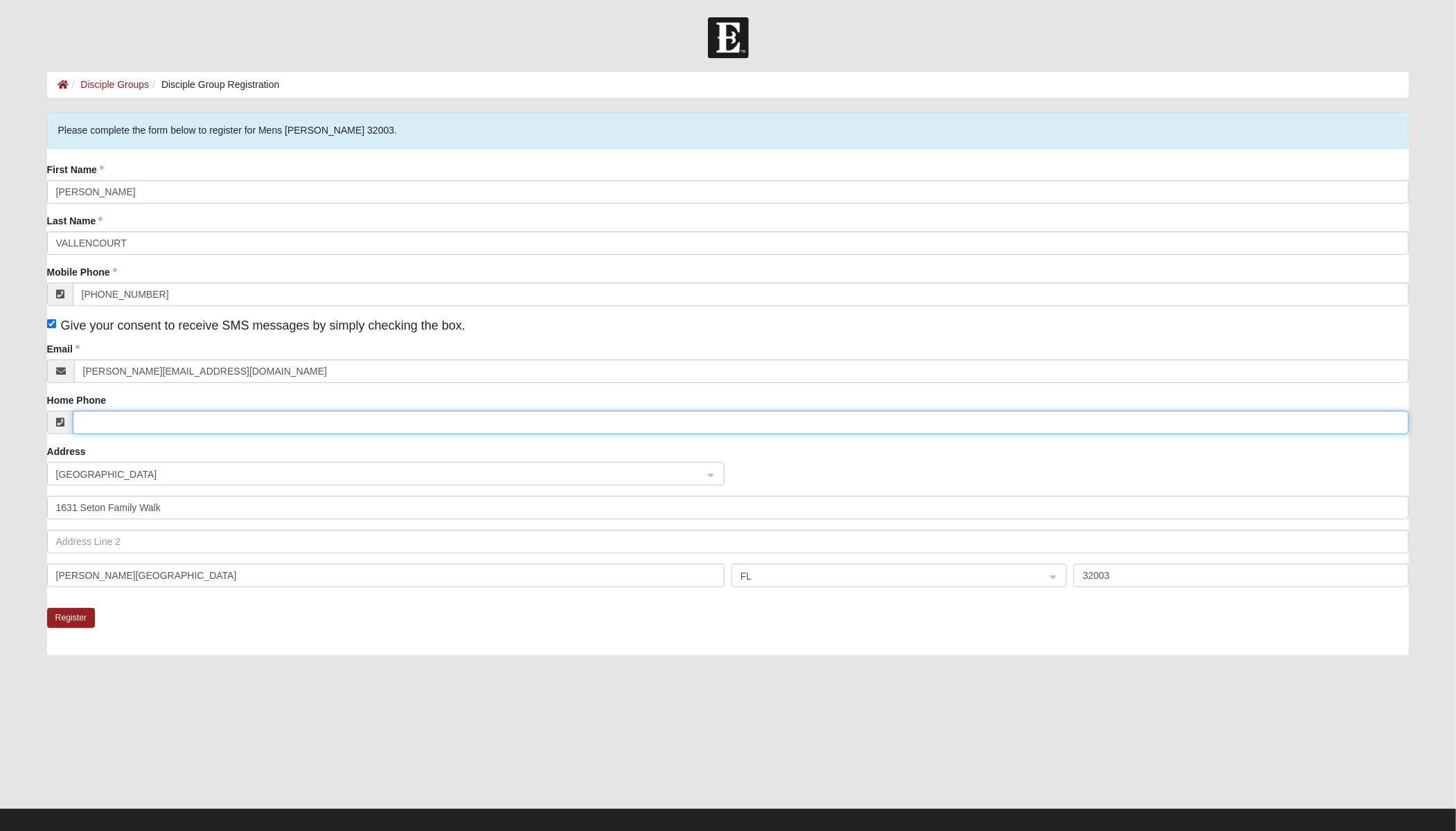
click at [140, 419] on input "Home Phone" at bounding box center [741, 422] width 1337 height 23
type input "(904) 237-2752"
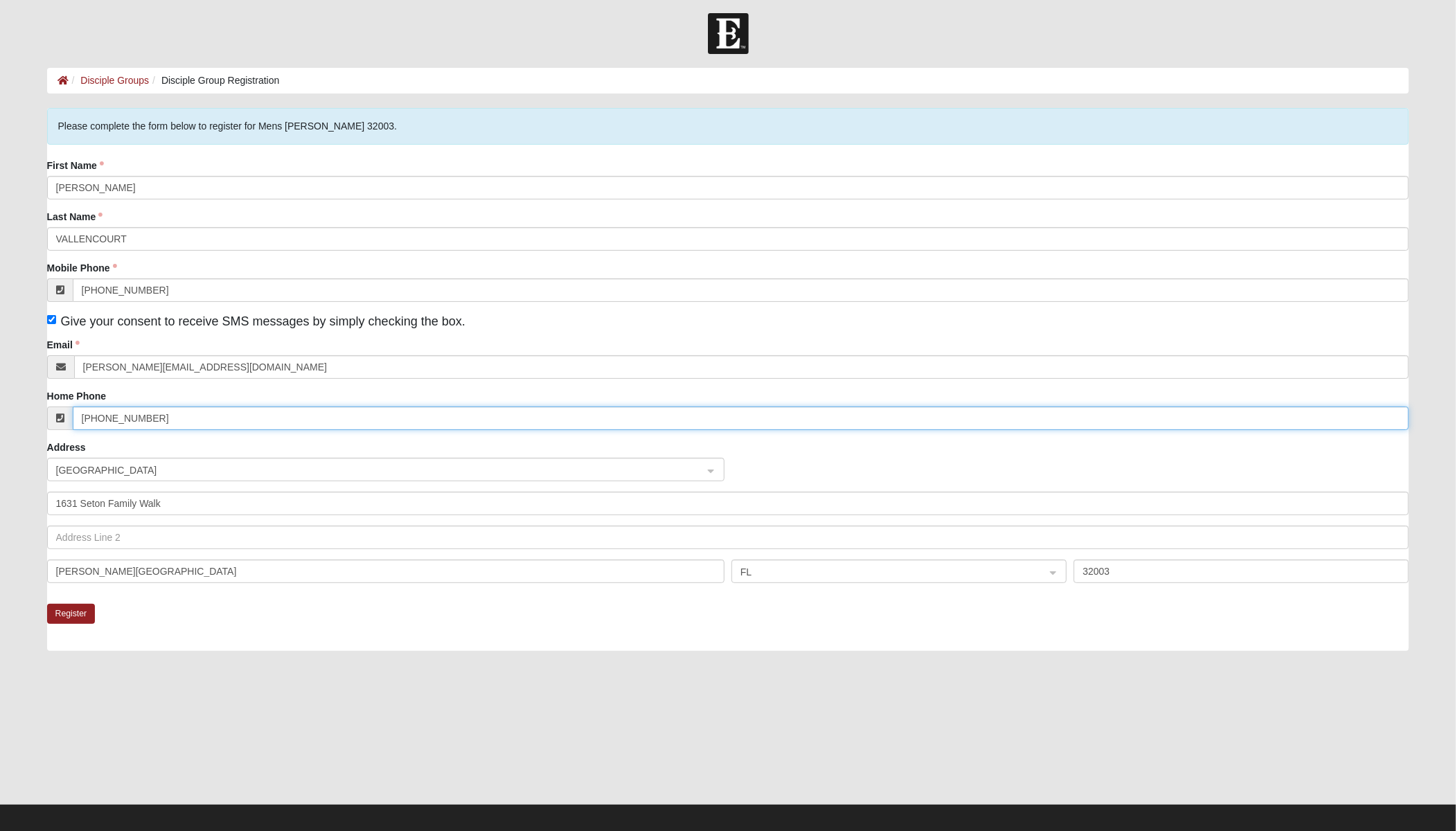
scroll to position [12, 0]
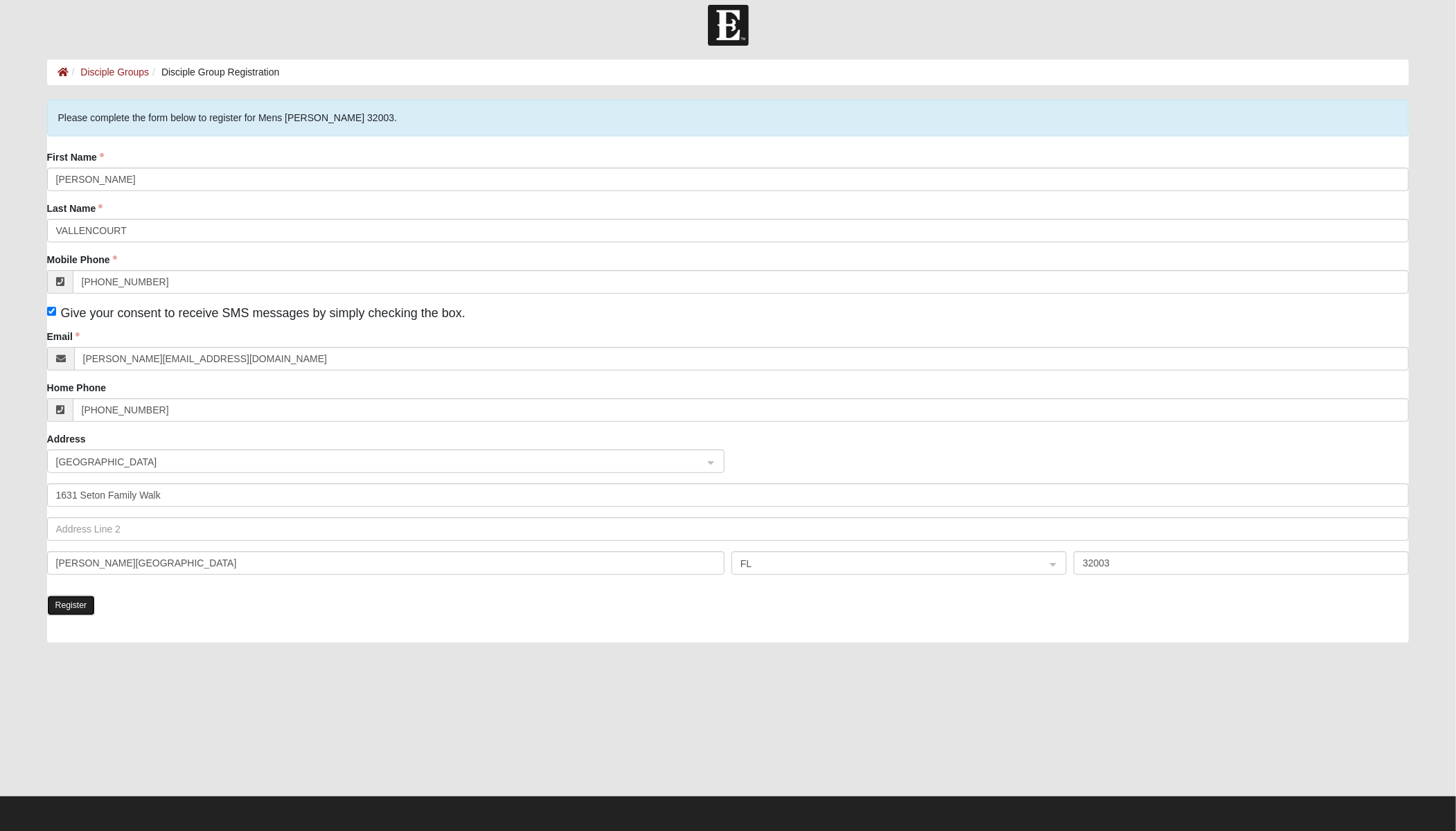
click at [79, 603] on button "Register" at bounding box center [71, 606] width 49 height 20
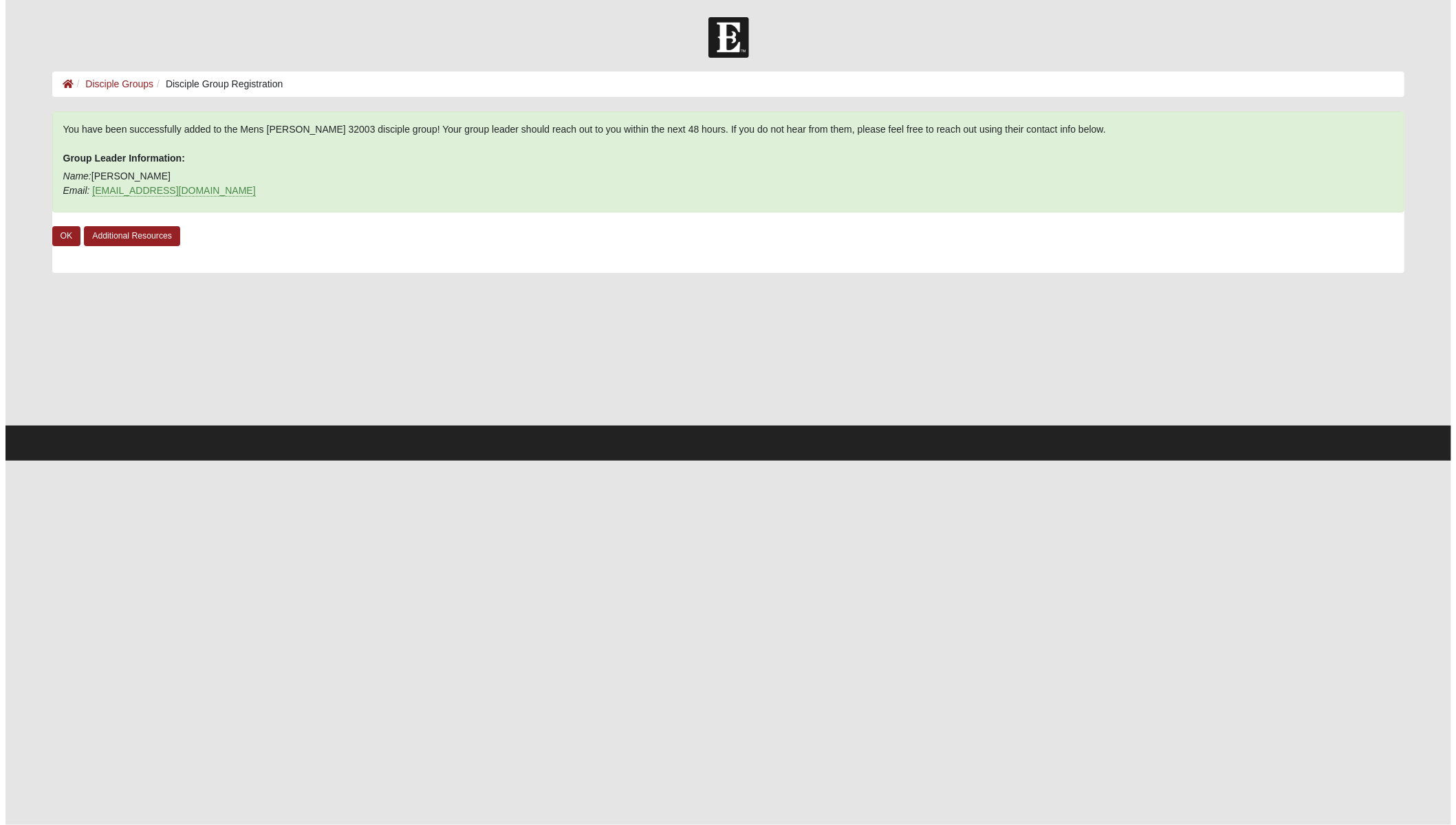
scroll to position [0, 0]
